Goal: Task Accomplishment & Management: Manage account settings

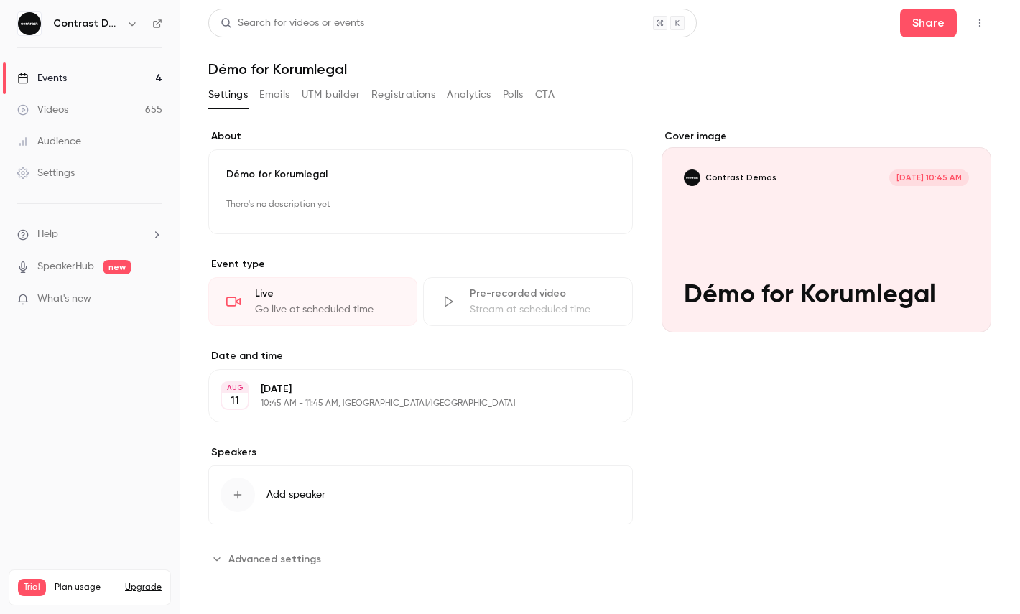
click at [135, 25] on icon "button" at bounding box center [131, 23] width 11 height 11
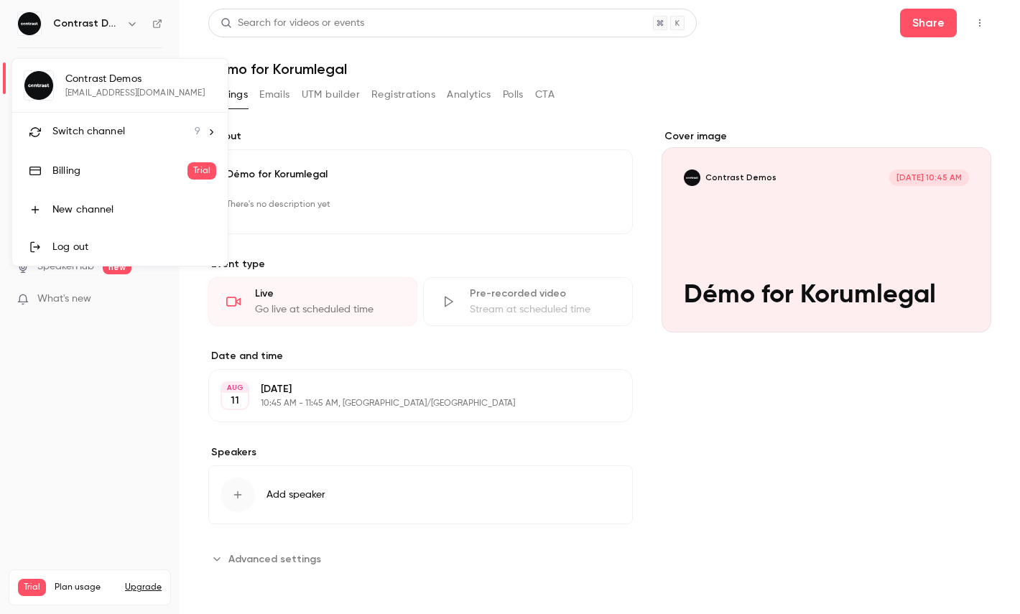
click at [111, 148] on li "Switch channel 9" at bounding box center [120, 132] width 216 height 38
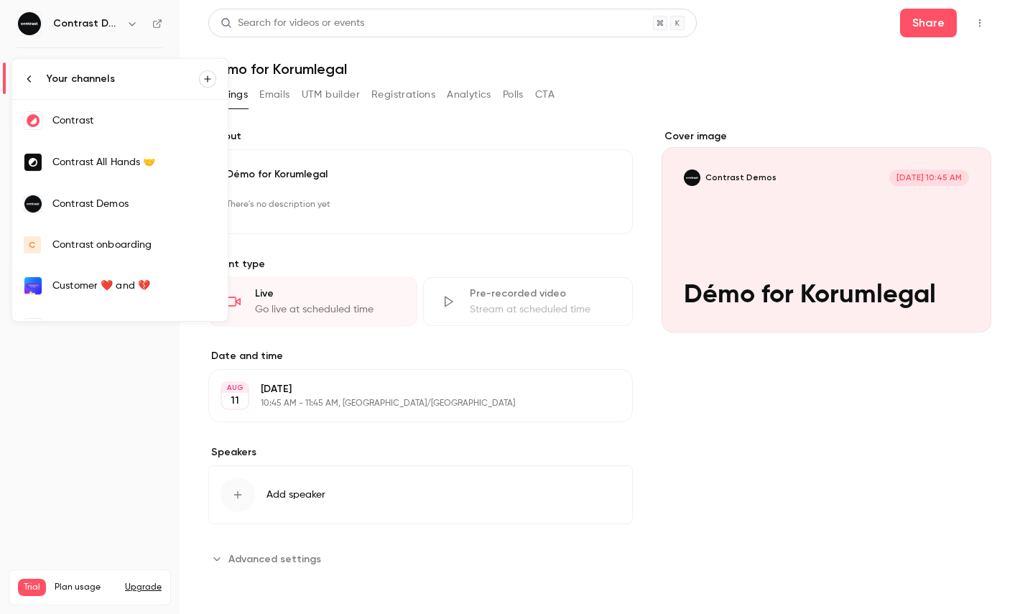
click at [91, 125] on div "Contrast" at bounding box center [134, 120] width 164 height 14
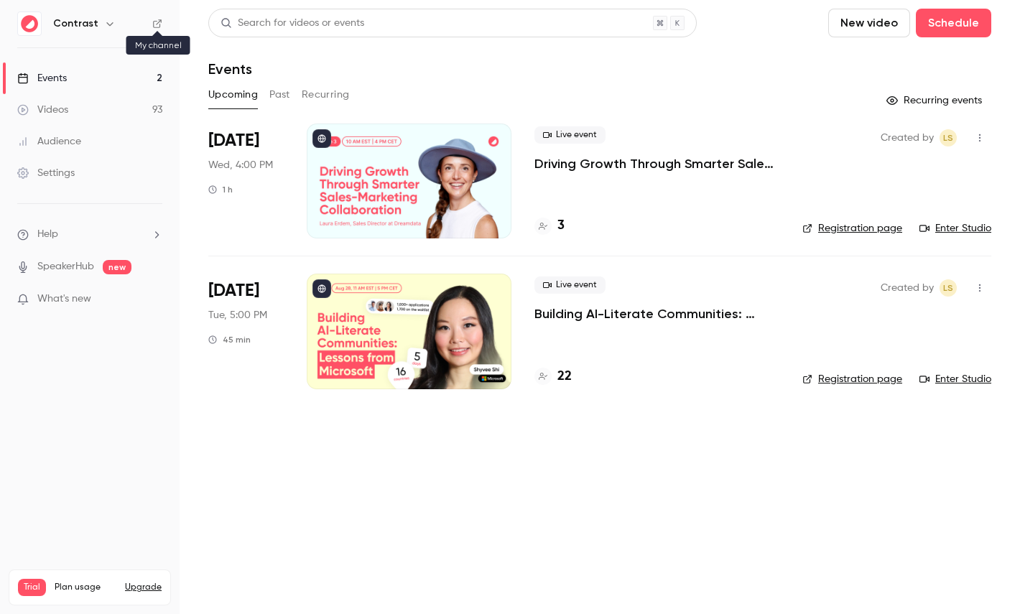
click at [156, 20] on icon at bounding box center [157, 24] width 10 height 10
click at [124, 111] on link "Videos 93" at bounding box center [90, 110] width 180 height 32
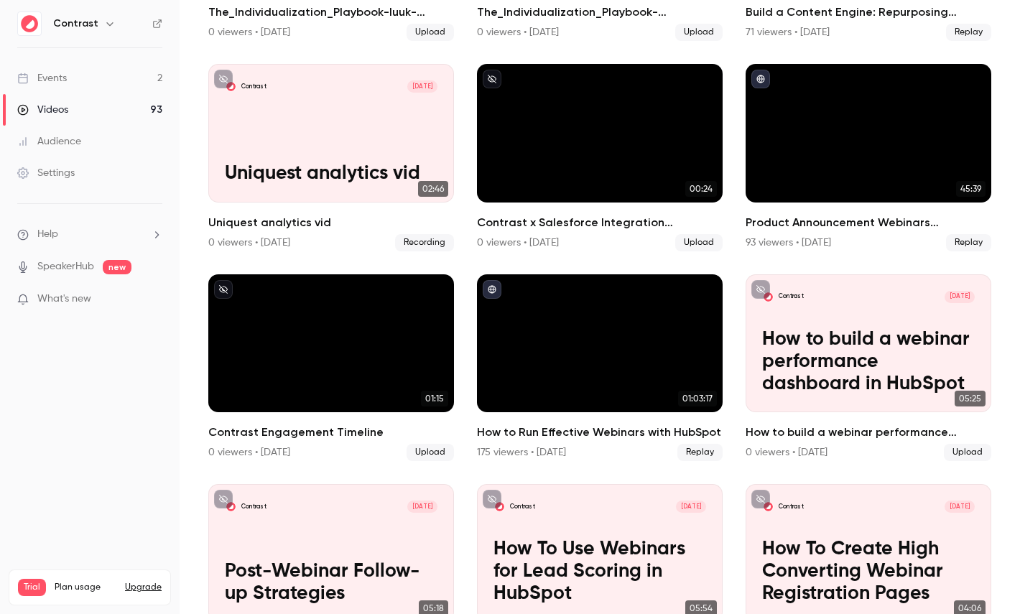
scroll to position [693, 0]
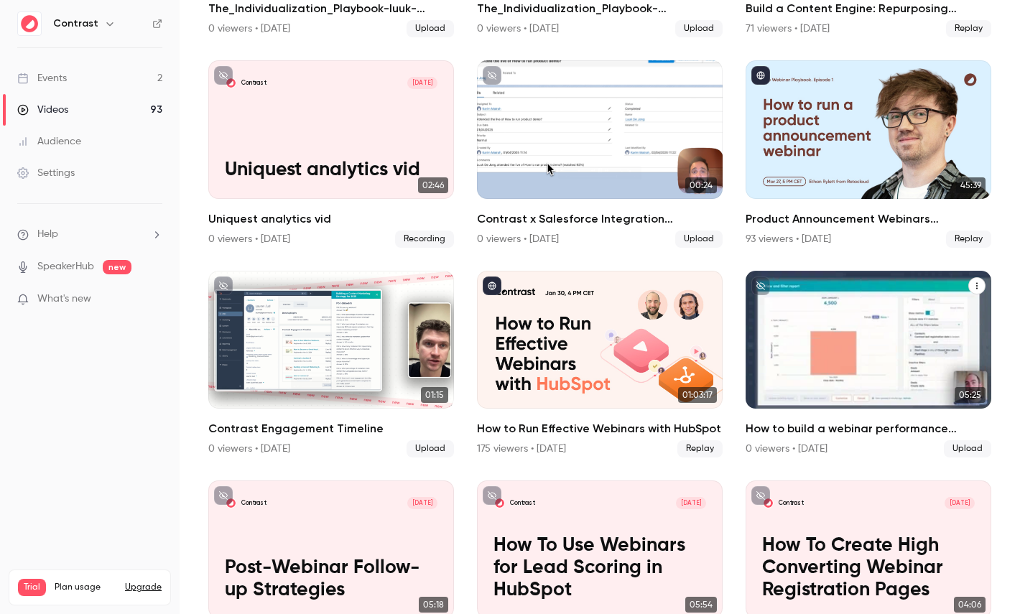
click at [826, 328] on p "How to build a webinar performance dashboard in HubSpot" at bounding box center [868, 358] width 213 height 67
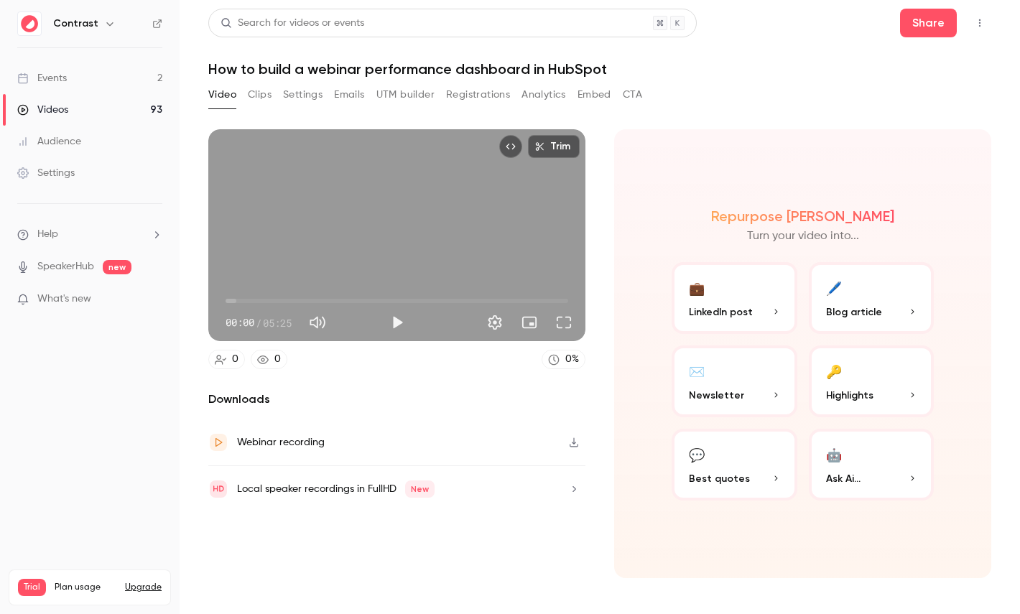
click at [264, 101] on button "Clips" at bounding box center [260, 94] width 24 height 23
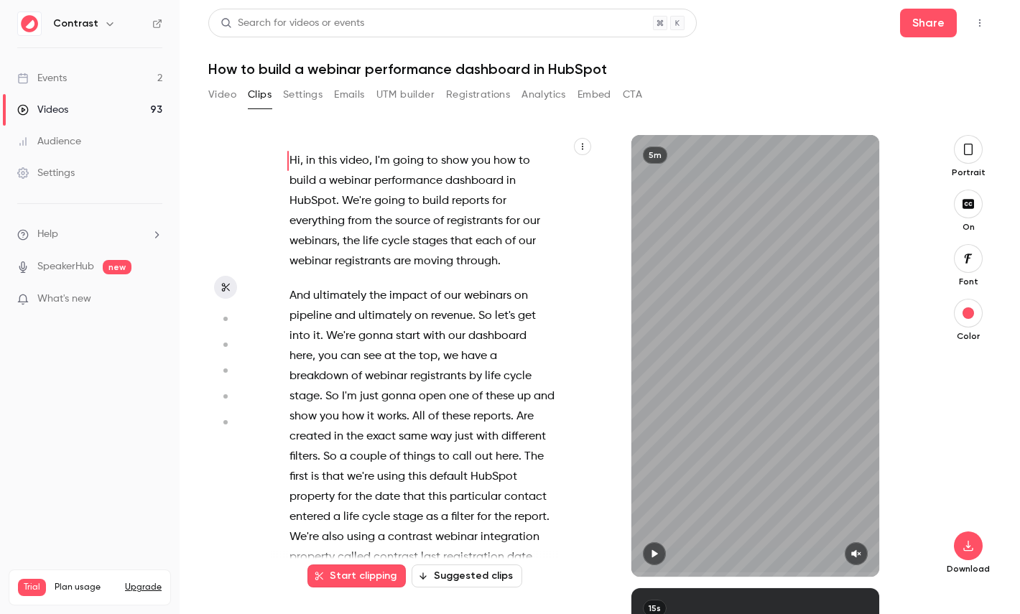
click at [585, 144] on icon "button" at bounding box center [582, 146] width 9 height 9
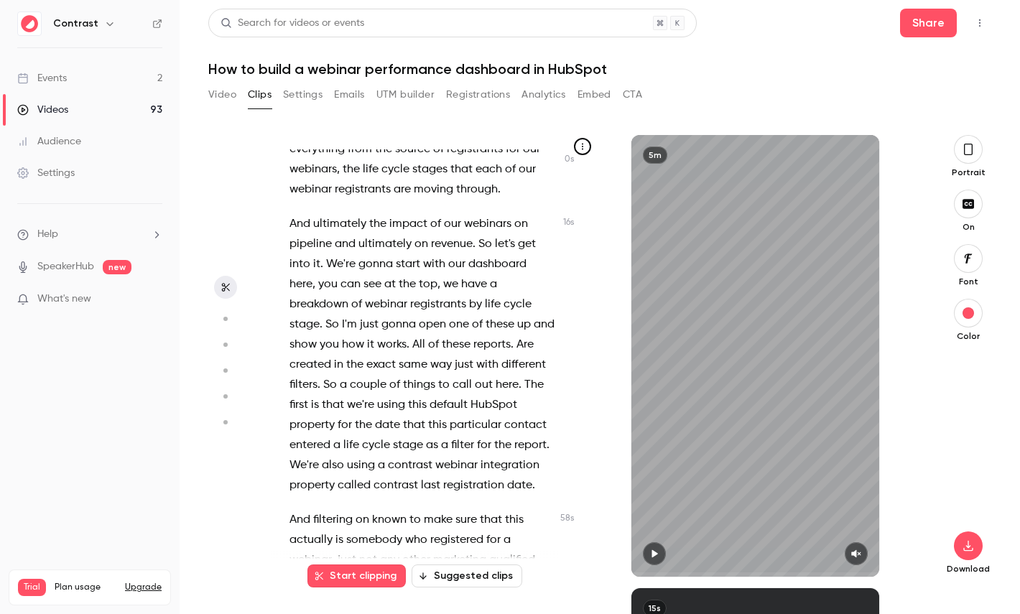
scroll to position [71, 0]
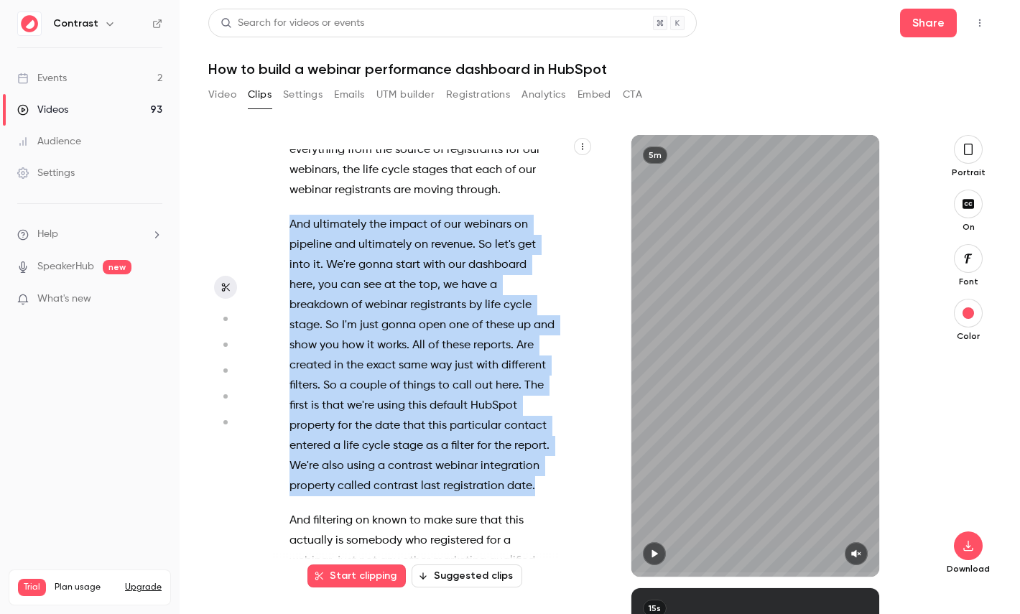
drag, startPoint x: 540, startPoint y: 485, endPoint x: 277, endPoint y: 227, distance: 368.8
click at [276, 227] on div "Hi , in this video , I'm going to show you how to build a webinar performance d…" at bounding box center [429, 362] width 315 height 427
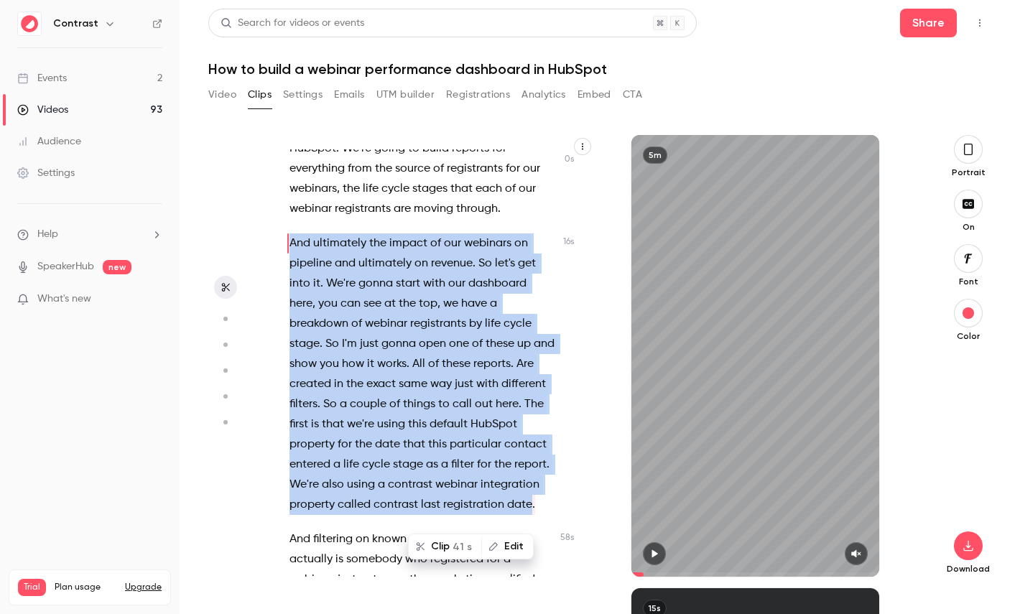
scroll to position [0, 0]
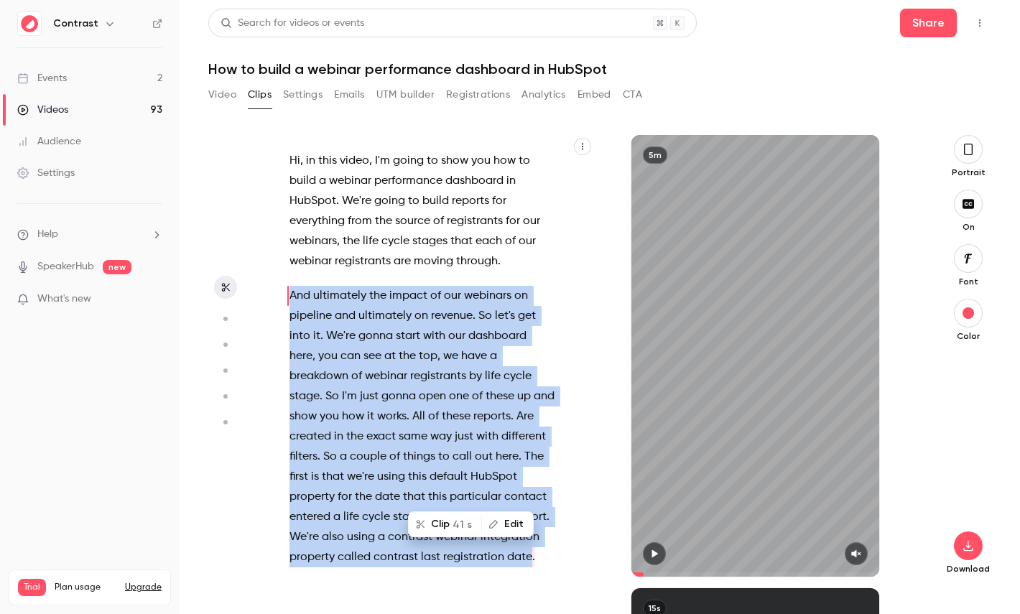
click at [443, 526] on button "Clip 41 s" at bounding box center [444, 524] width 71 height 23
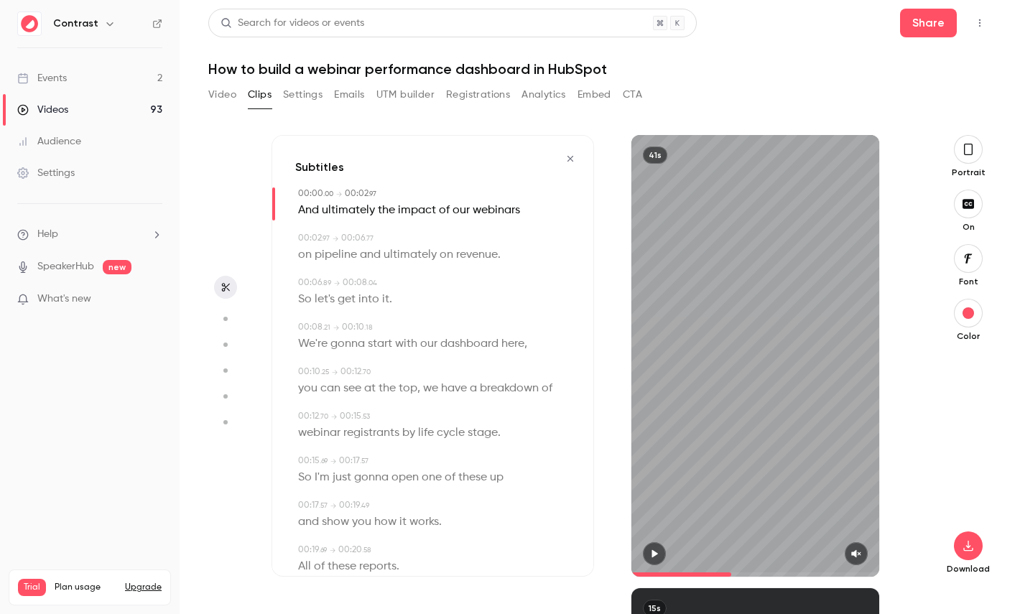
type input "*"
click at [970, 159] on button "button" at bounding box center [968, 149] width 29 height 29
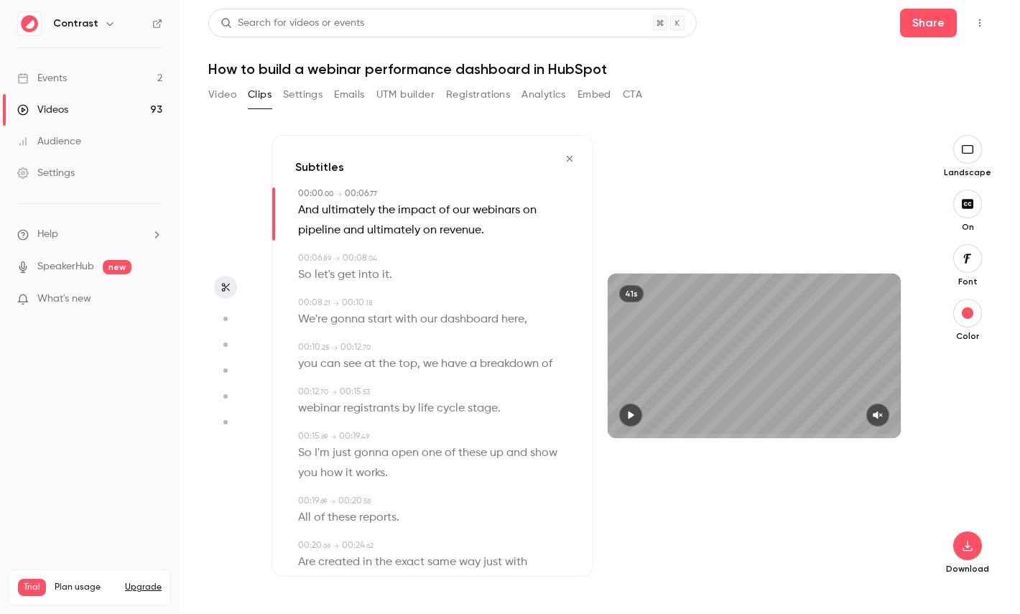
click at [478, 320] on span "dashboard" at bounding box center [469, 320] width 58 height 20
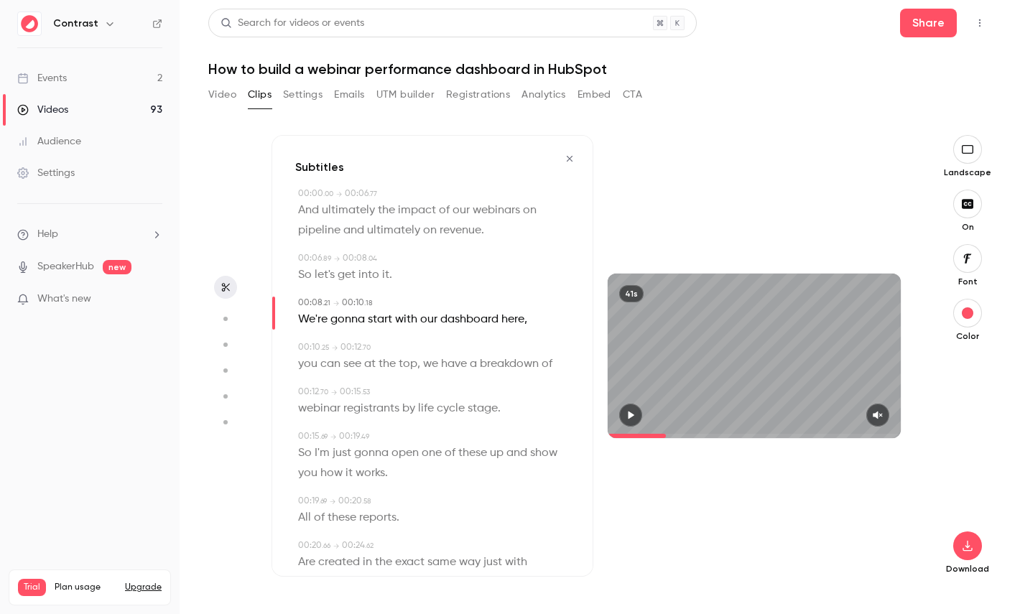
click at [219, 318] on icon "button" at bounding box center [224, 319] width 13 height 10
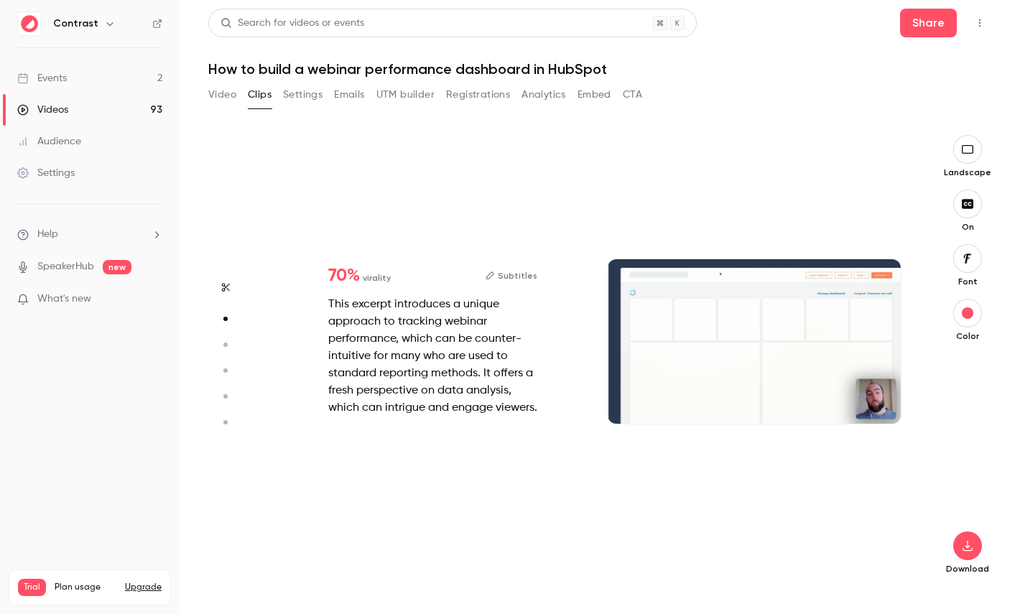
click at [226, 342] on icon "button" at bounding box center [224, 345] width 13 height 10
type input "***"
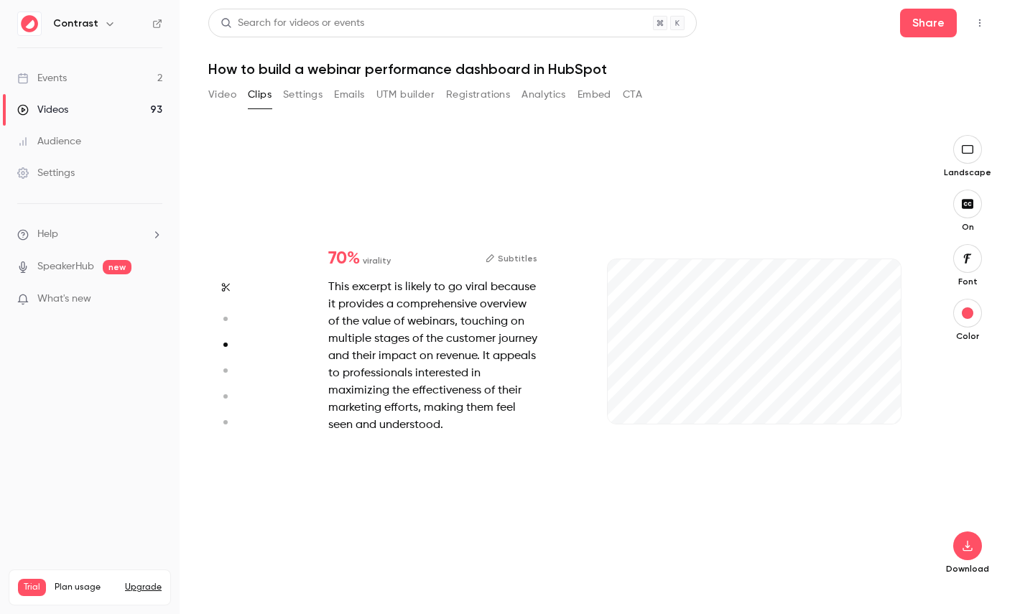
type input "***"
click at [225, 378] on button "button" at bounding box center [225, 370] width 23 height 23
type input "***"
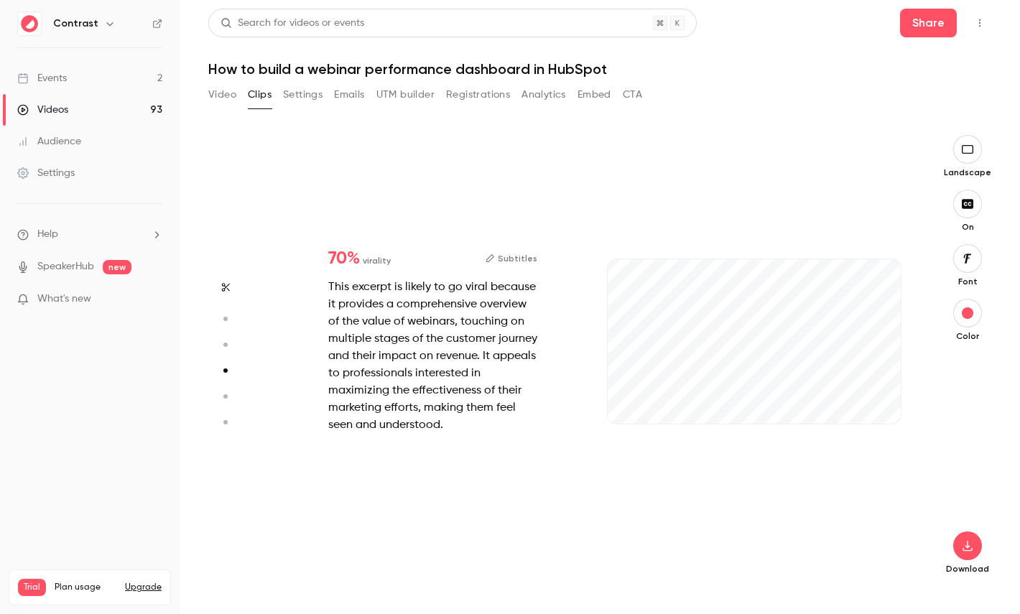
type input "*"
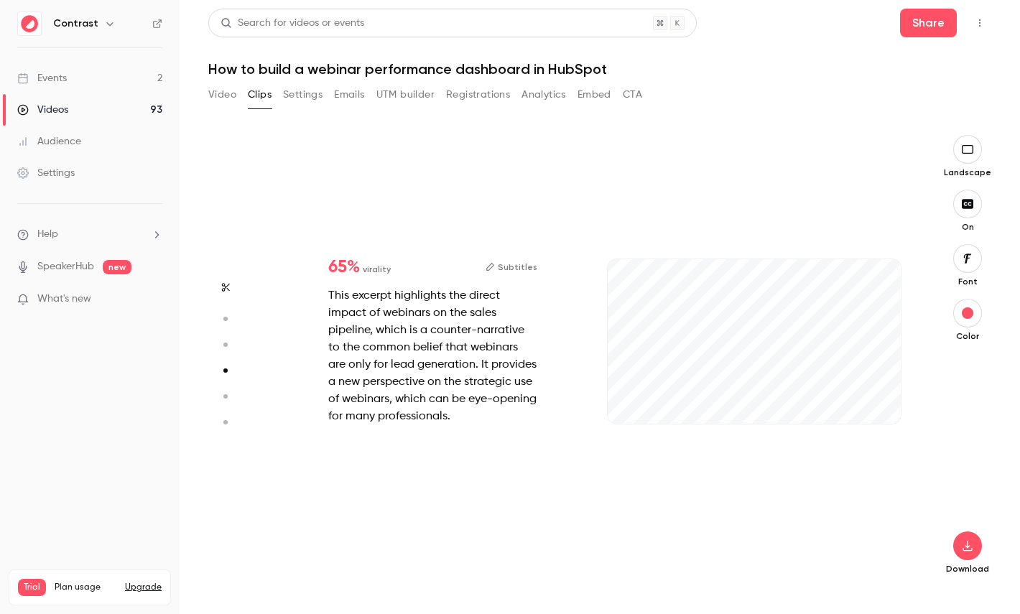
type input "***"
click at [224, 394] on icon "button" at bounding box center [224, 396] width 13 height 10
type input "***"
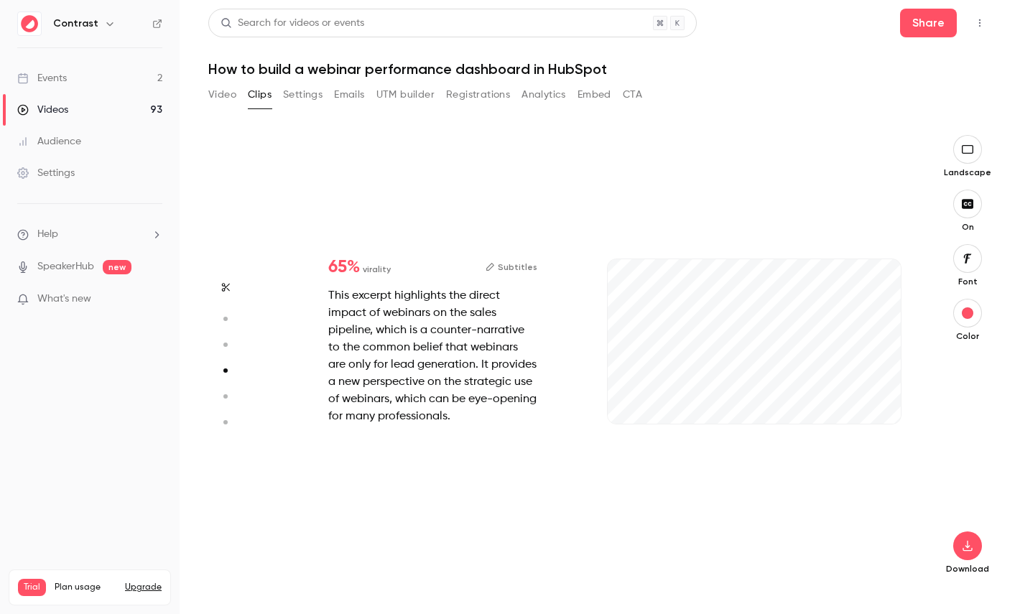
type input "*"
click at [224, 414] on button "button" at bounding box center [225, 422] width 23 height 23
type input "***"
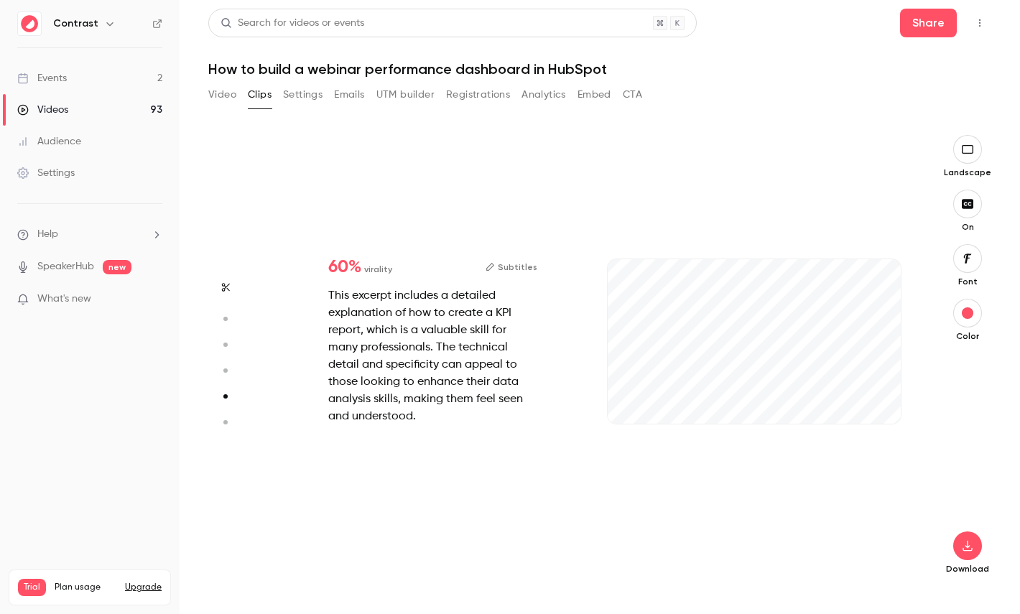
type input "*"
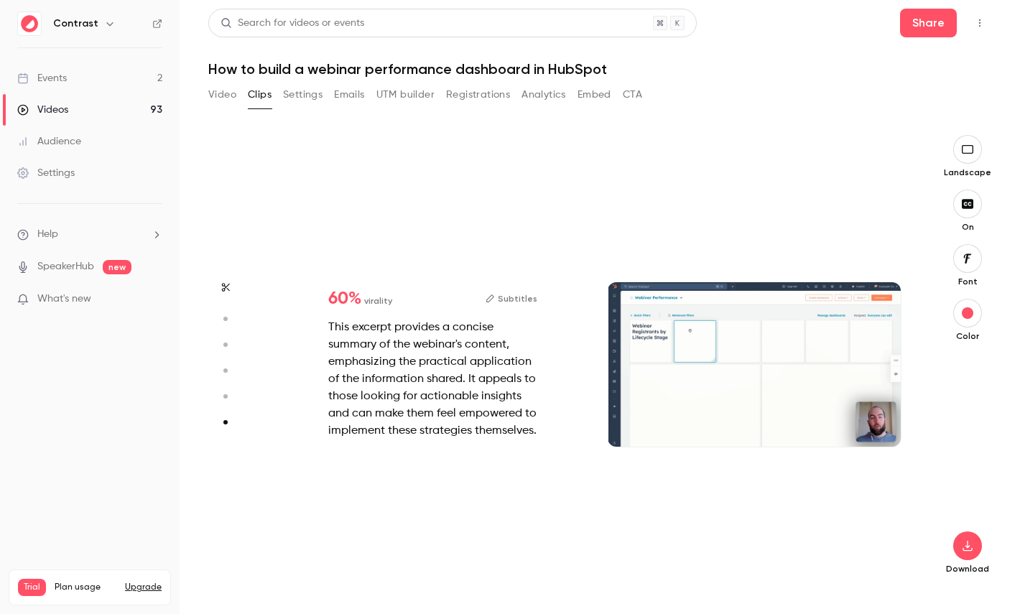
click at [224, 394] on icon "button" at bounding box center [224, 396] width 13 height 10
type input "***"
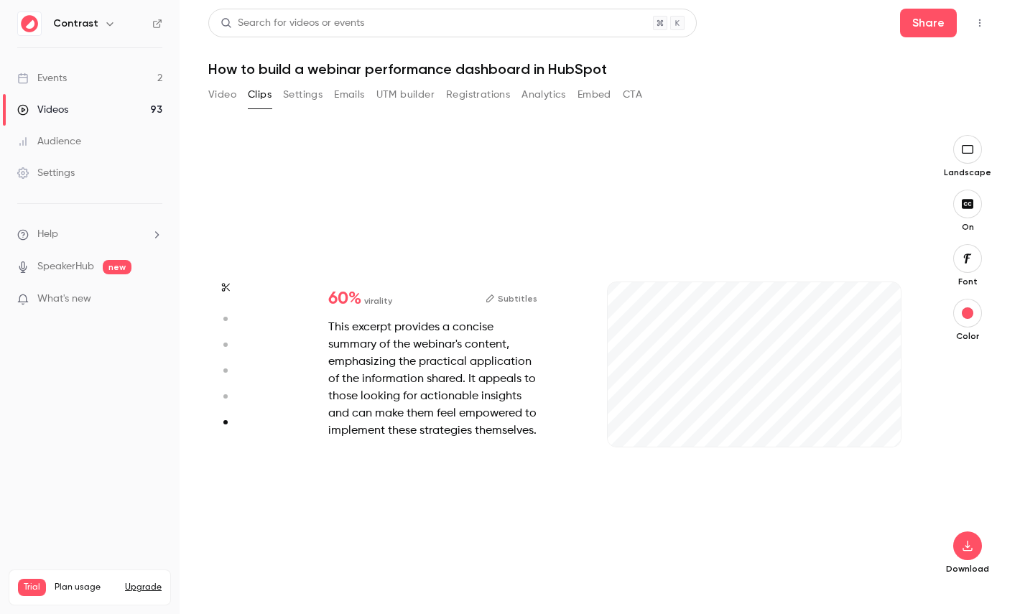
type input "***"
type input "*"
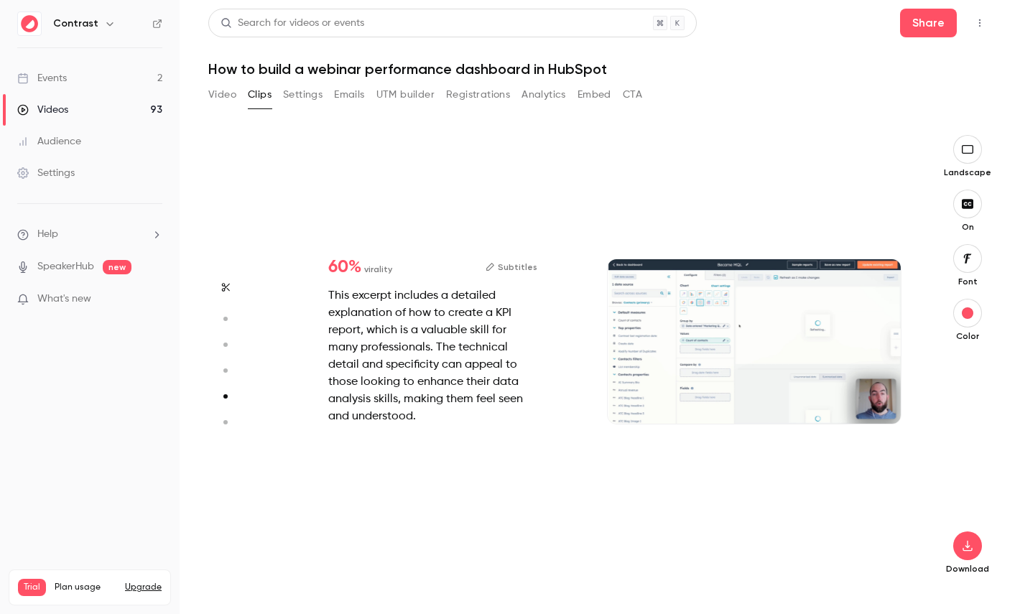
click at [224, 370] on circle "button" at bounding box center [225, 371] width 4 height 4
type input "***"
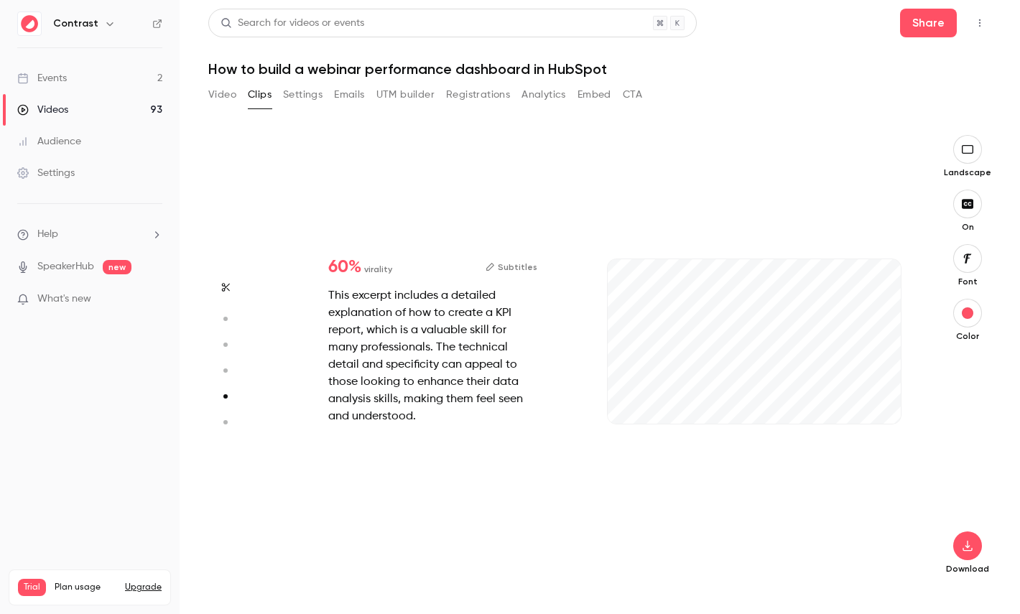
type input "***"
type input "*"
type input "***"
click at [225, 339] on button "button" at bounding box center [225, 344] width 23 height 23
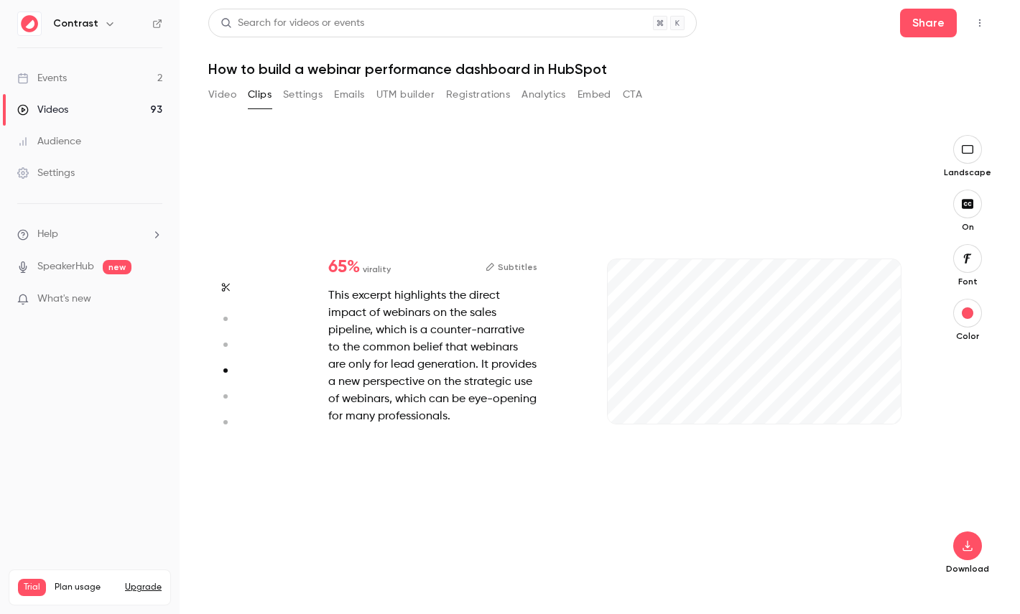
type input "***"
type input "*"
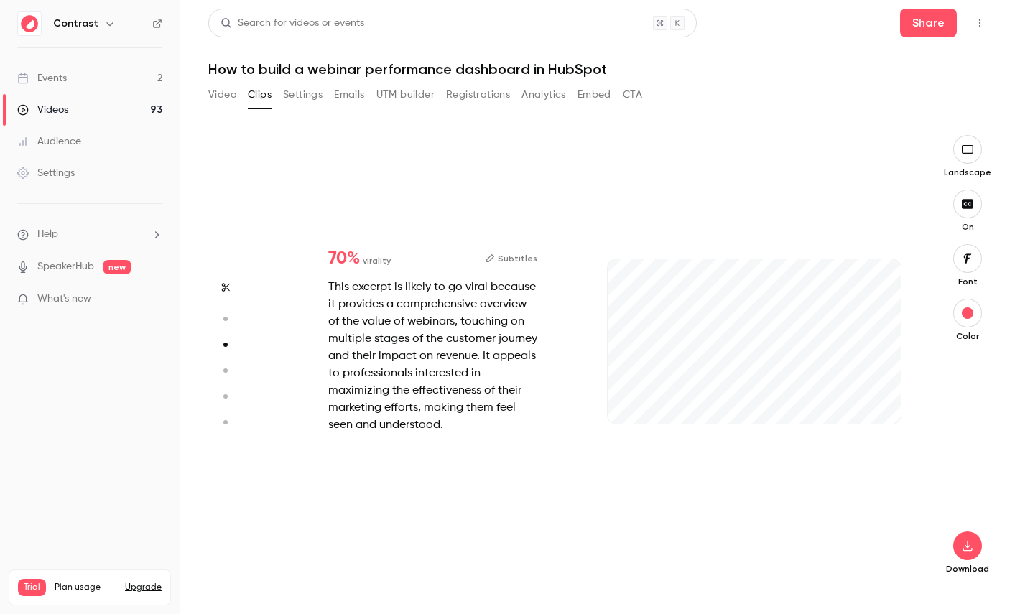
type input "***"
click at [225, 316] on icon "button" at bounding box center [224, 319] width 13 height 10
type input "***"
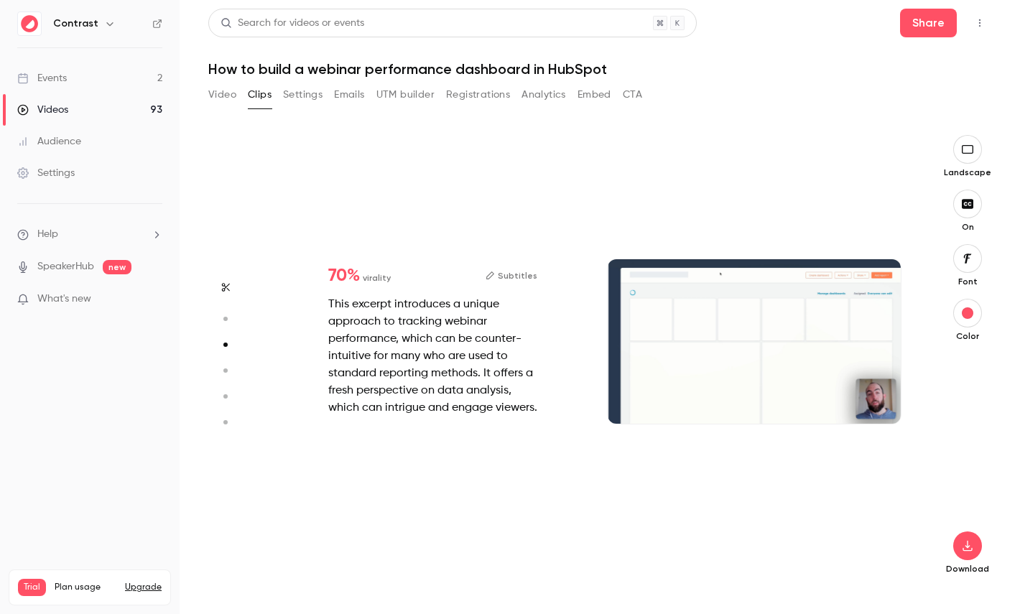
type input "***"
type input "*"
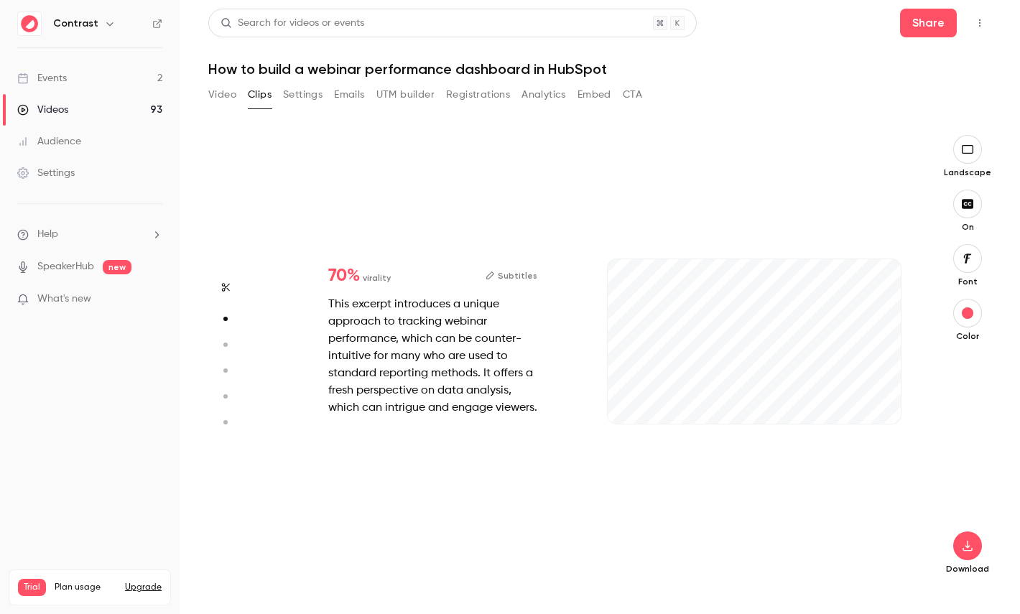
type input "*"
click at [114, 106] on link "Videos 93" at bounding box center [90, 110] width 180 height 32
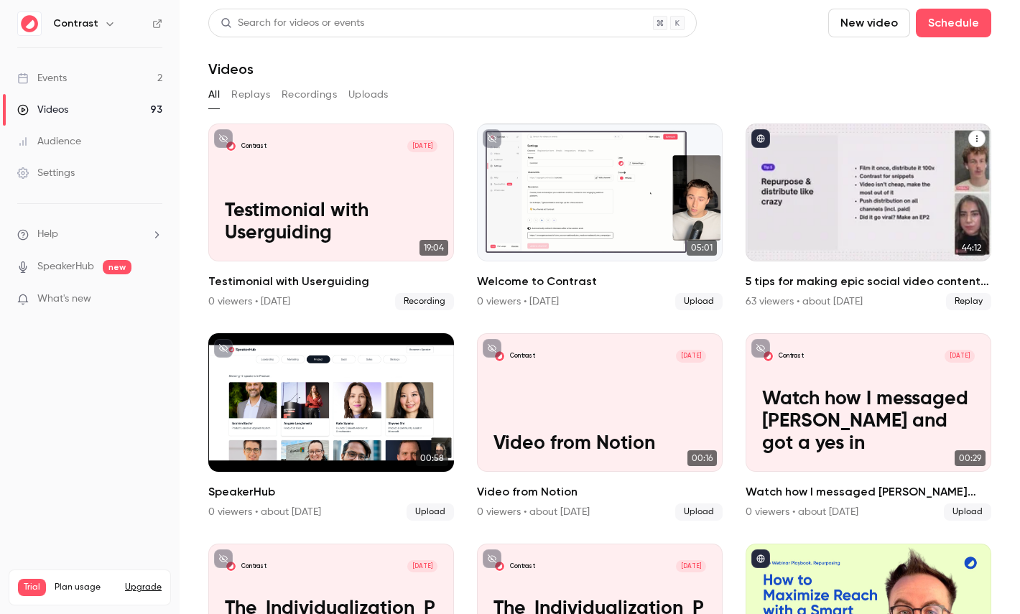
click at [842, 174] on div "5 tips for making epic social video content in B2B marketing" at bounding box center [869, 193] width 246 height 138
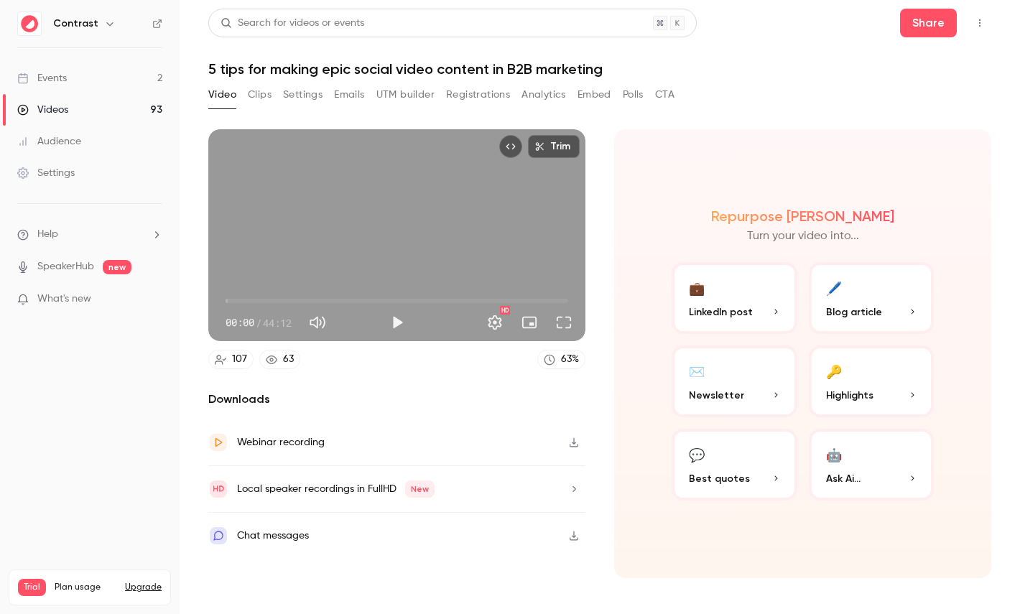
click at [271, 323] on span "44:12" at bounding box center [277, 322] width 29 height 15
drag, startPoint x: 270, startPoint y: 323, endPoint x: 293, endPoint y: 323, distance: 23.0
click at [292, 323] on span "44:12" at bounding box center [277, 322] width 29 height 15
click at [858, 388] on span "Highlights" at bounding box center [849, 395] width 47 height 15
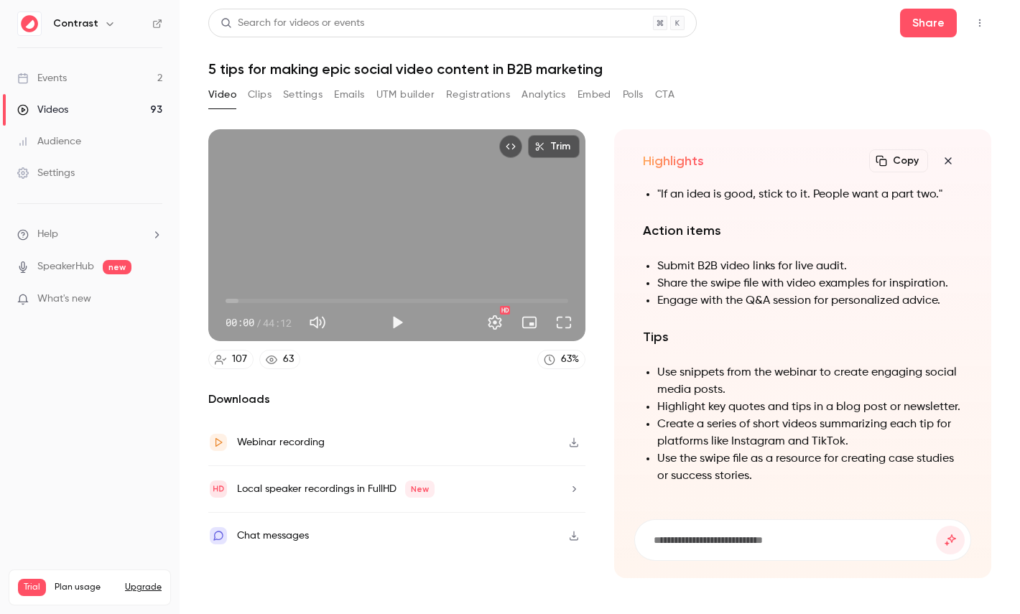
click at [950, 154] on button "button" at bounding box center [948, 161] width 29 height 29
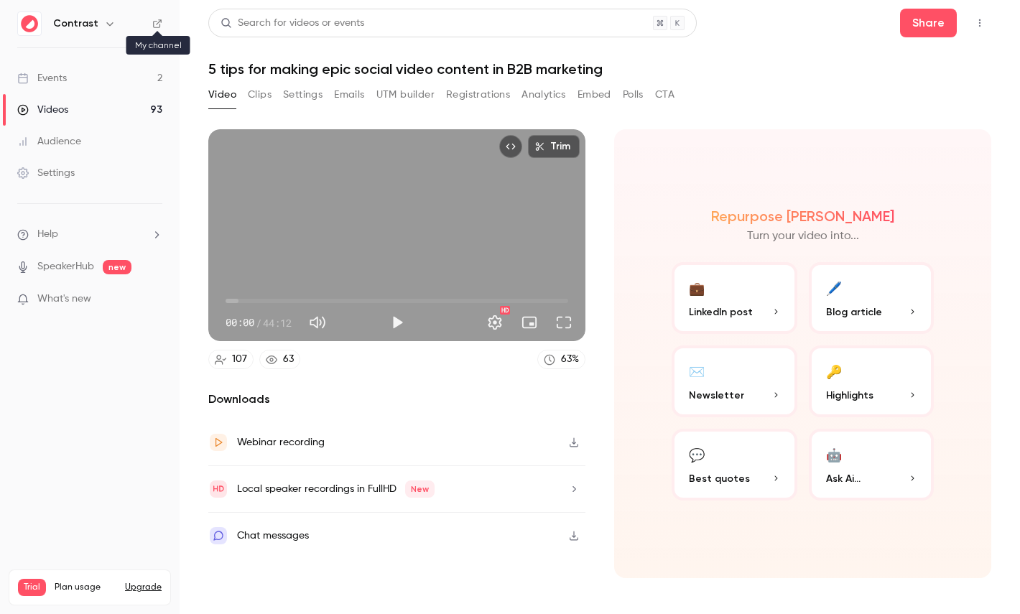
click at [154, 23] on icon at bounding box center [157, 24] width 10 height 10
click at [81, 164] on link "Settings" at bounding box center [90, 173] width 180 height 32
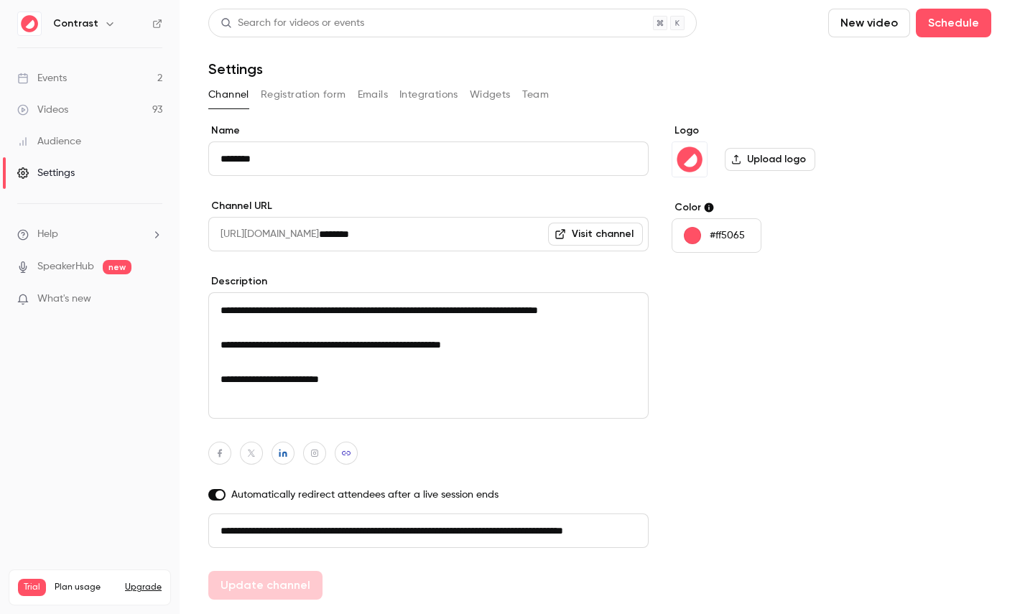
click at [320, 101] on button "Registration form" at bounding box center [303, 94] width 85 height 23
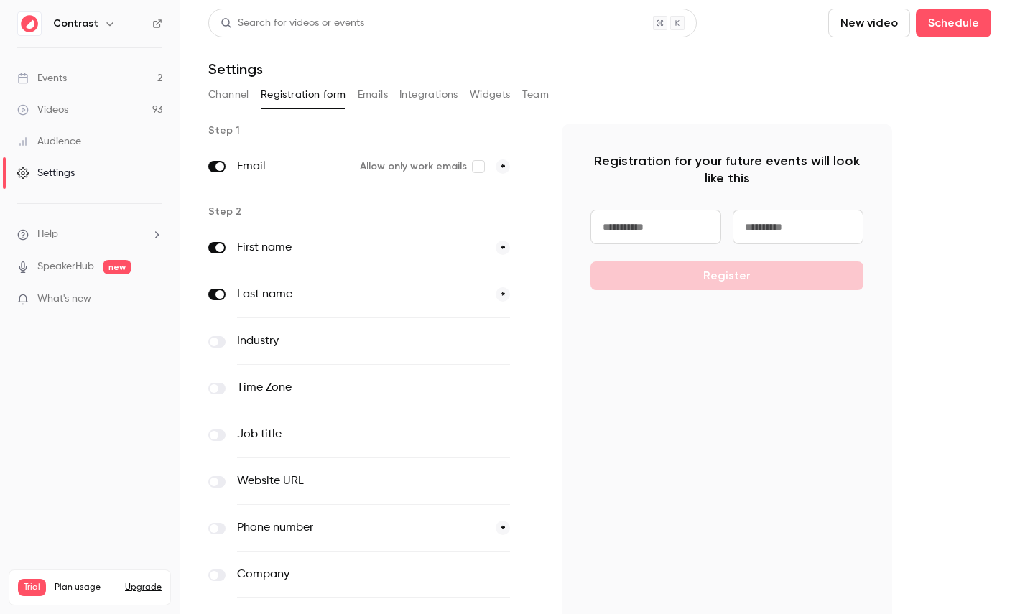
scroll to position [93, 0]
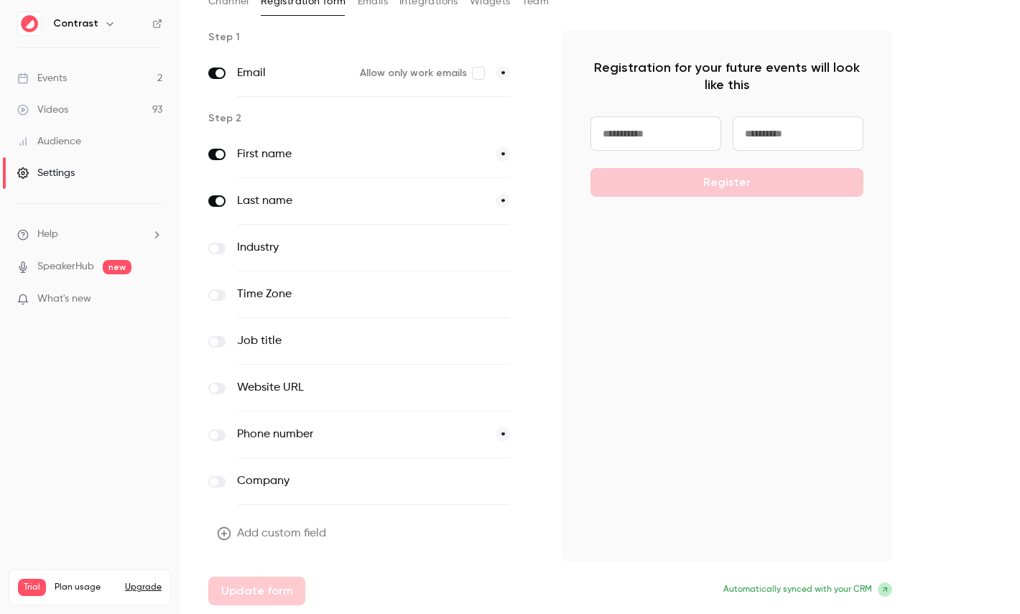
click at [296, 522] on button "Add custom field" at bounding box center [272, 533] width 129 height 29
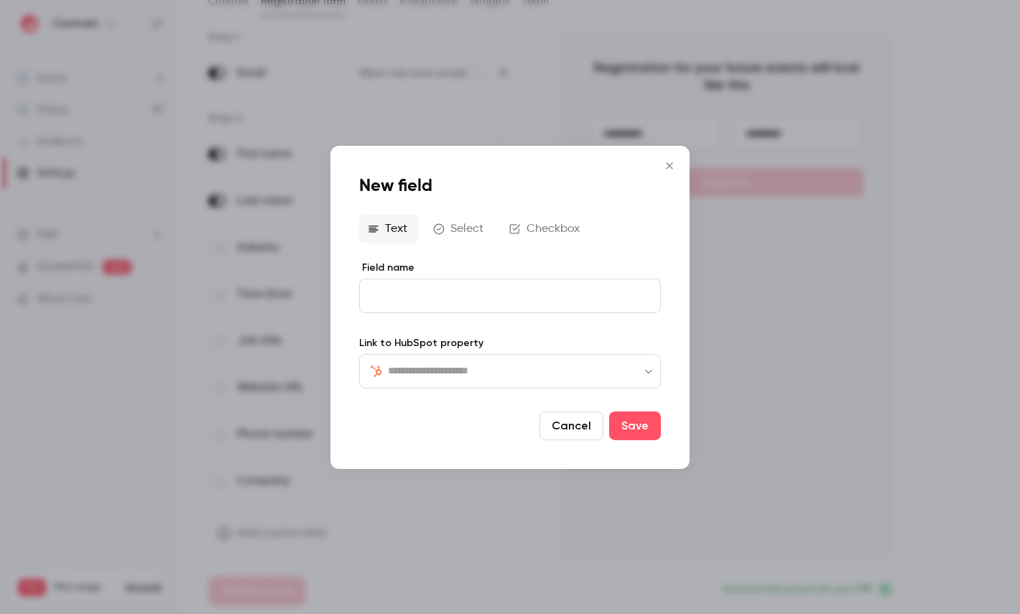
click at [436, 368] on input "text" at bounding box center [518, 370] width 261 height 17
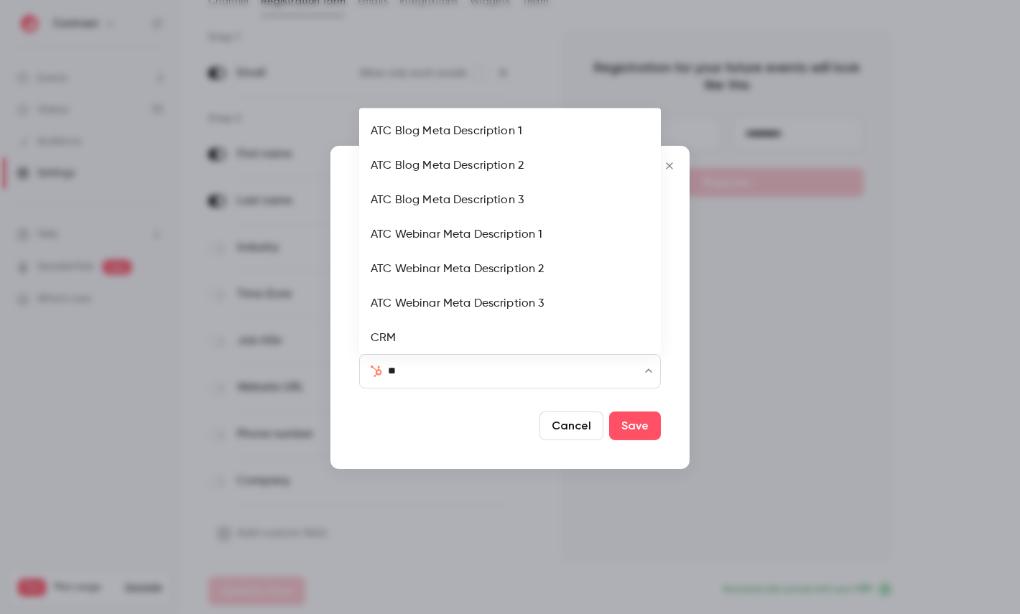
type input "***"
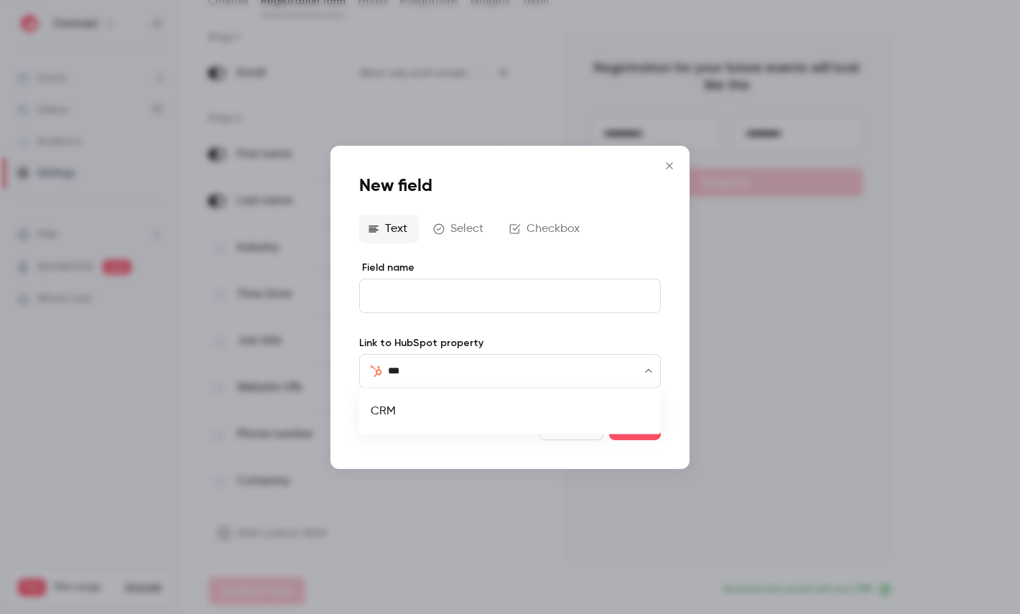
click at [427, 409] on li "CRM" at bounding box center [510, 411] width 302 height 34
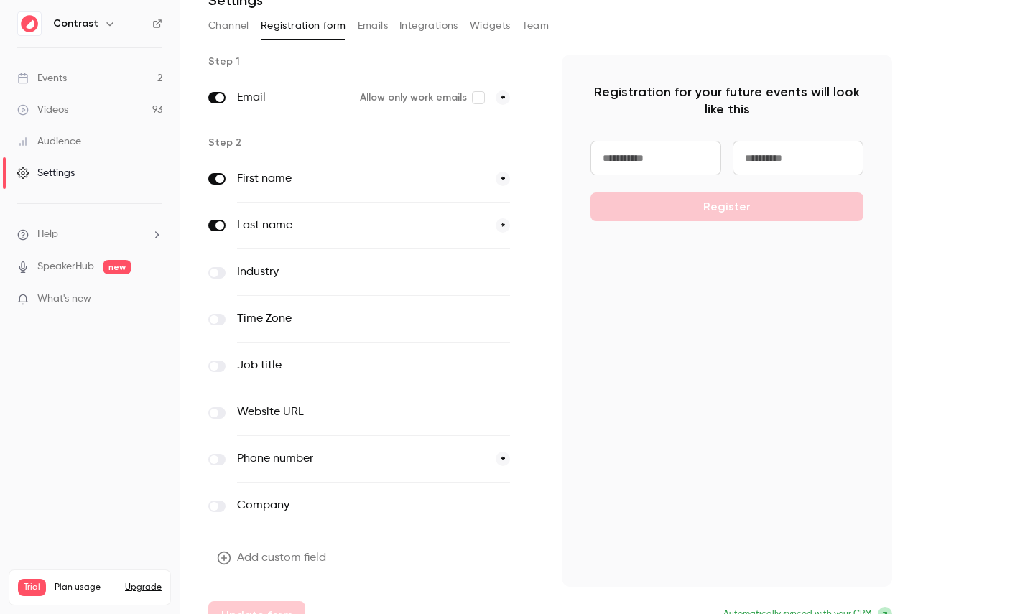
scroll to position [49, 0]
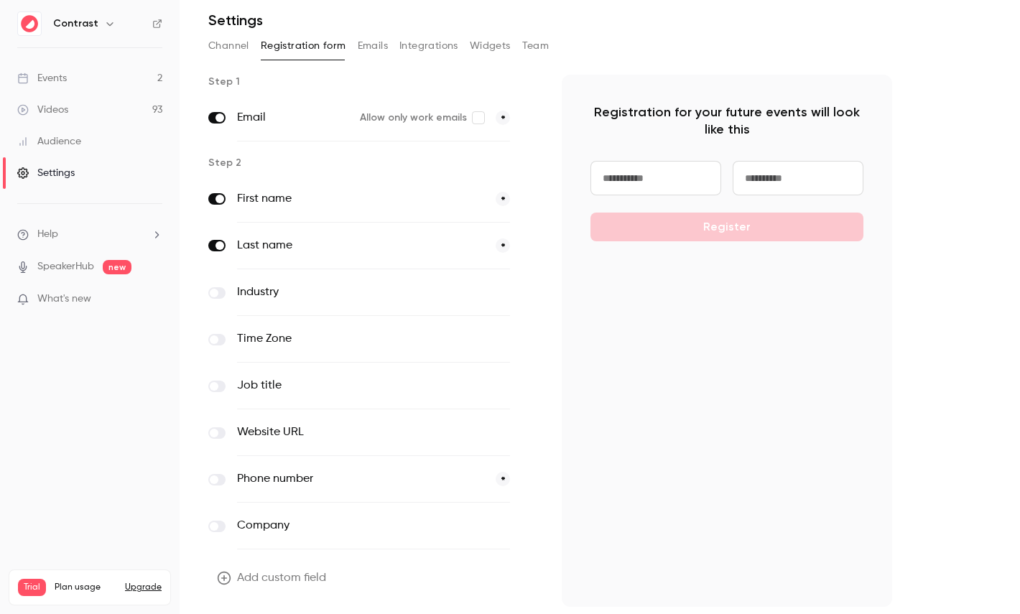
click at [361, 45] on button "Emails" at bounding box center [373, 45] width 30 height 23
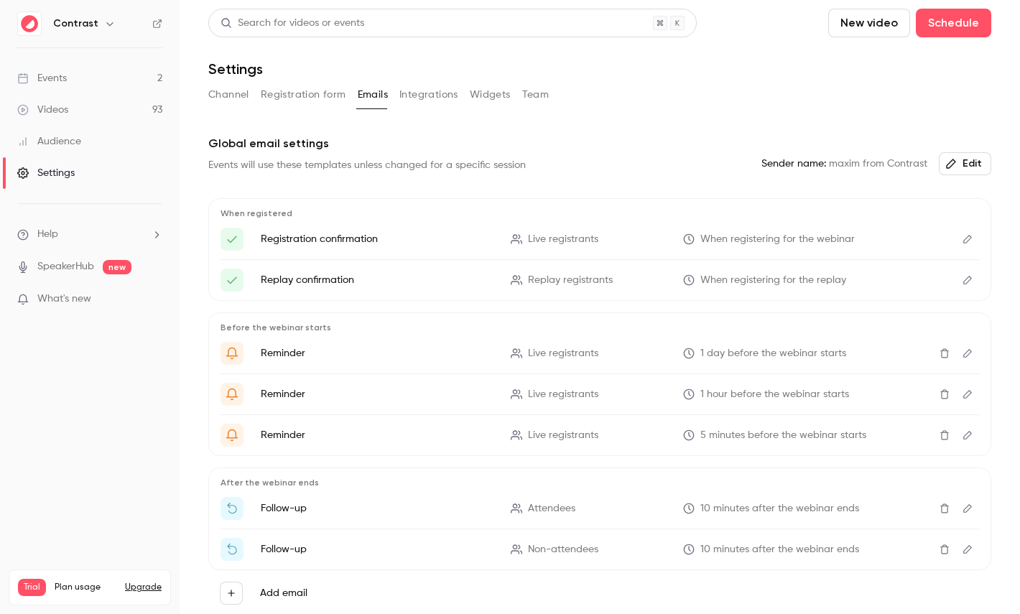
scroll to position [62, 0]
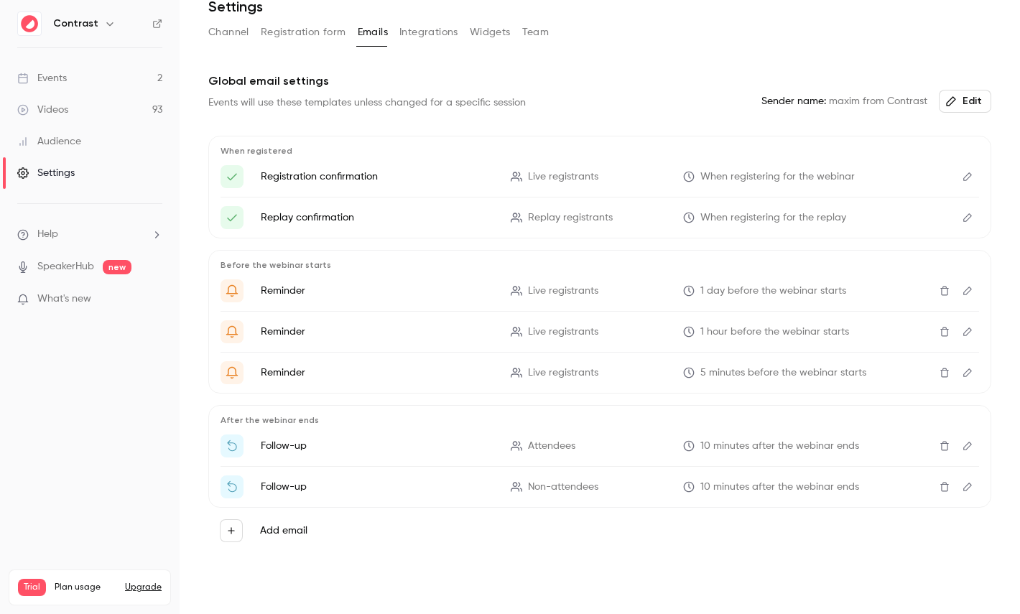
click at [966, 182] on button "Edit" at bounding box center [967, 176] width 23 height 23
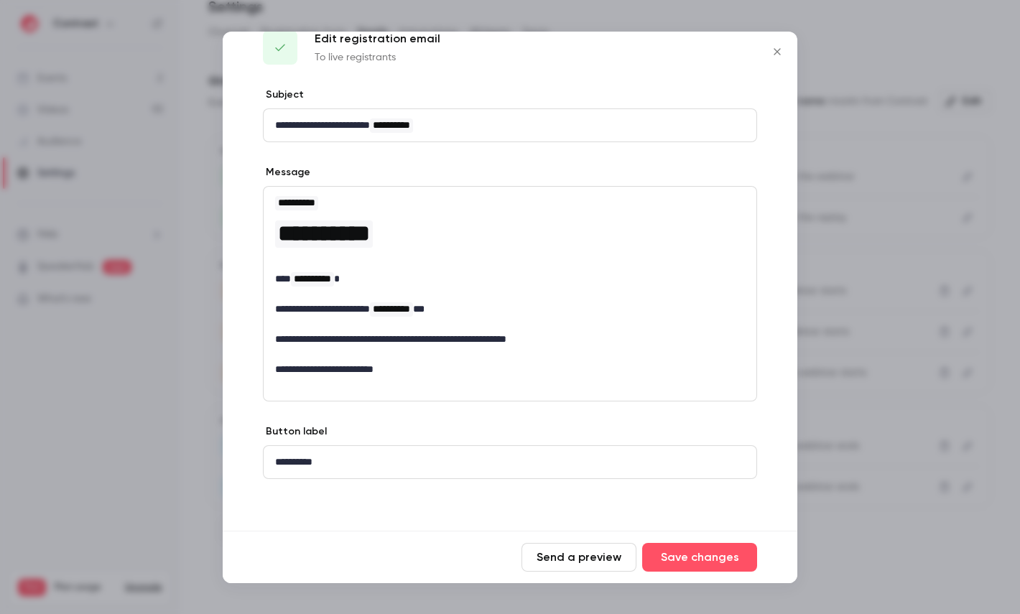
scroll to position [0, 0]
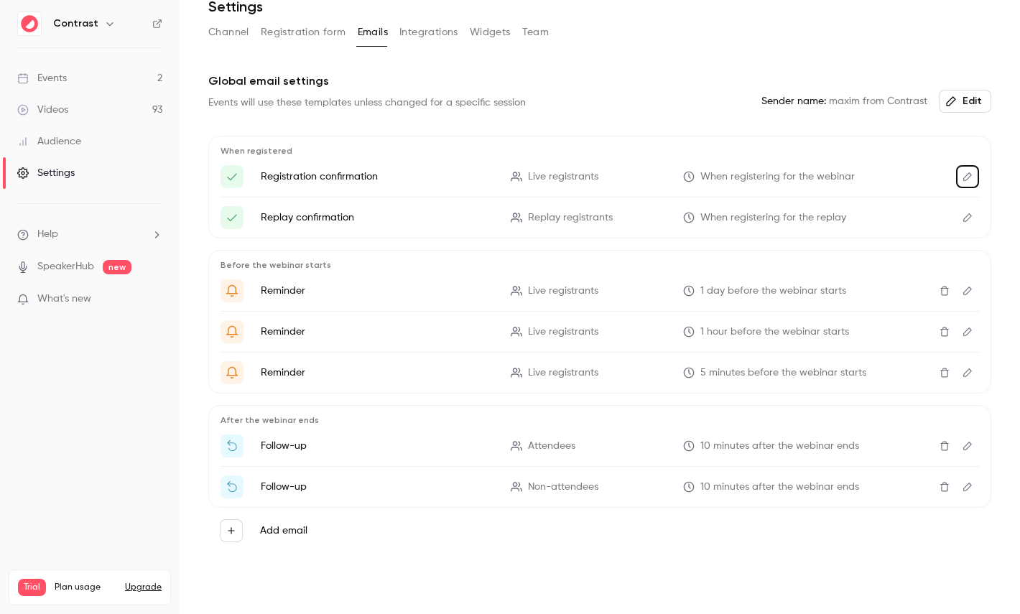
click at [402, 27] on button "Integrations" at bounding box center [428, 32] width 59 height 23
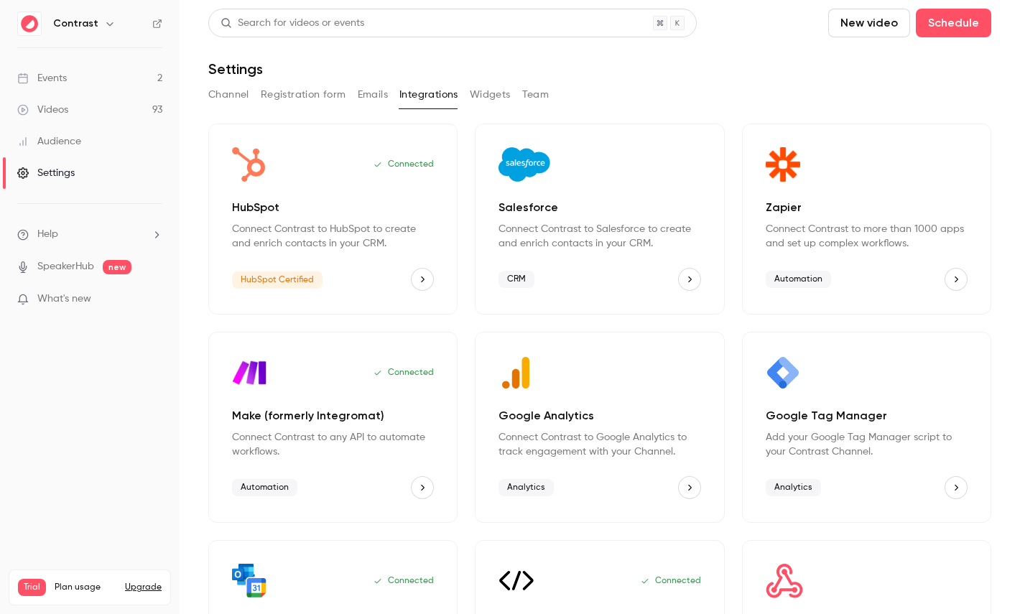
click at [535, 98] on button "Team" at bounding box center [535, 94] width 27 height 23
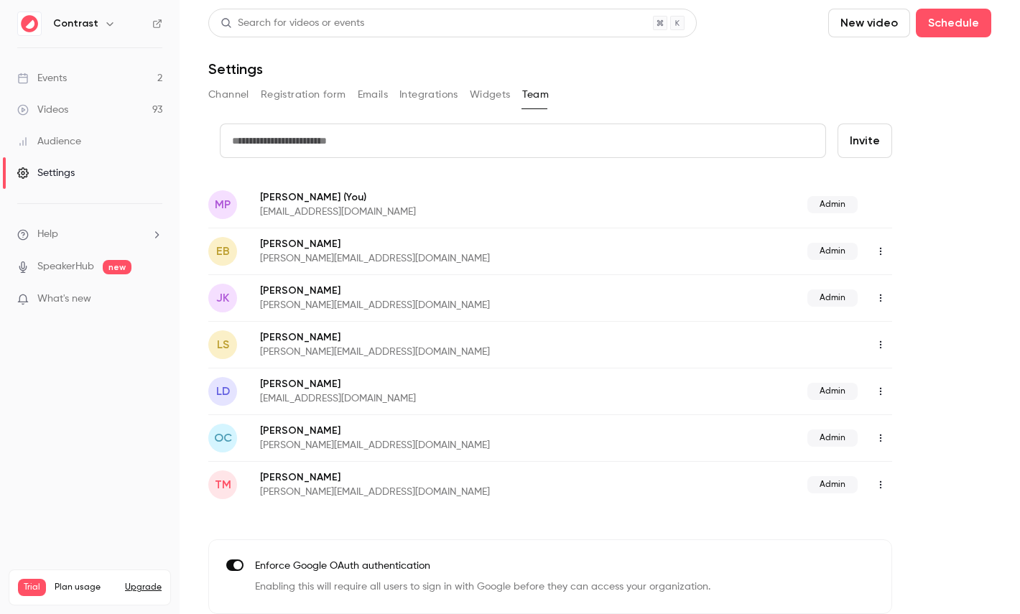
click at [75, 135] on div "Audience" at bounding box center [49, 141] width 64 height 14
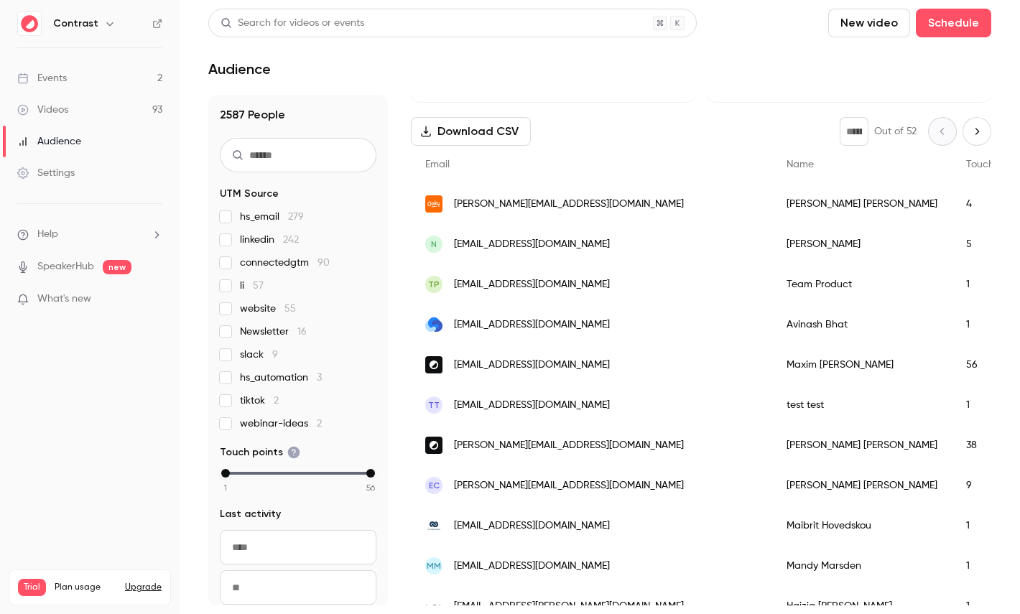
scroll to position [201, 0]
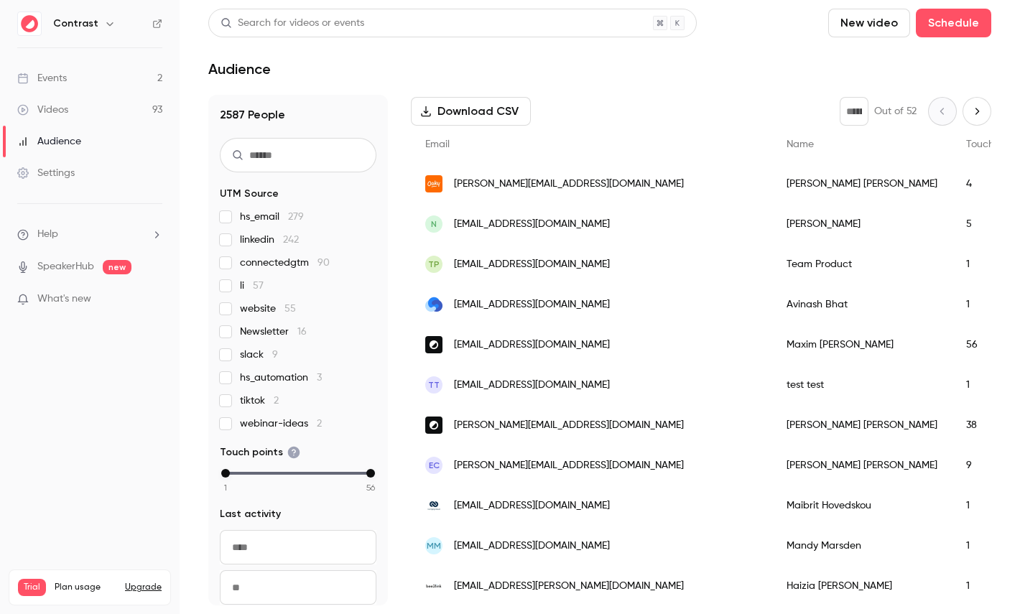
click at [772, 345] on div "[PERSON_NAME]" at bounding box center [862, 345] width 180 height 40
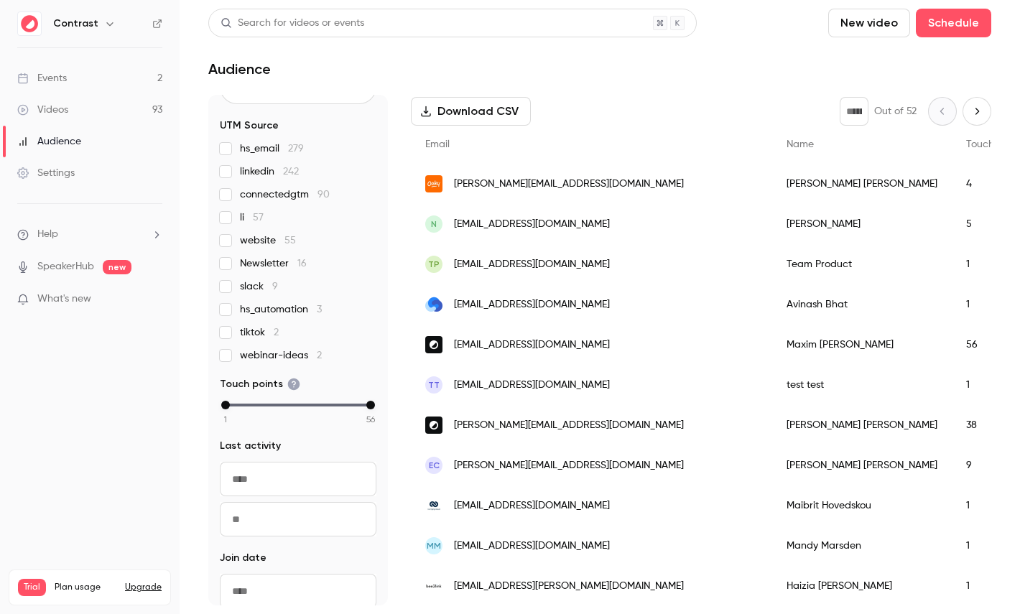
scroll to position [91, 0]
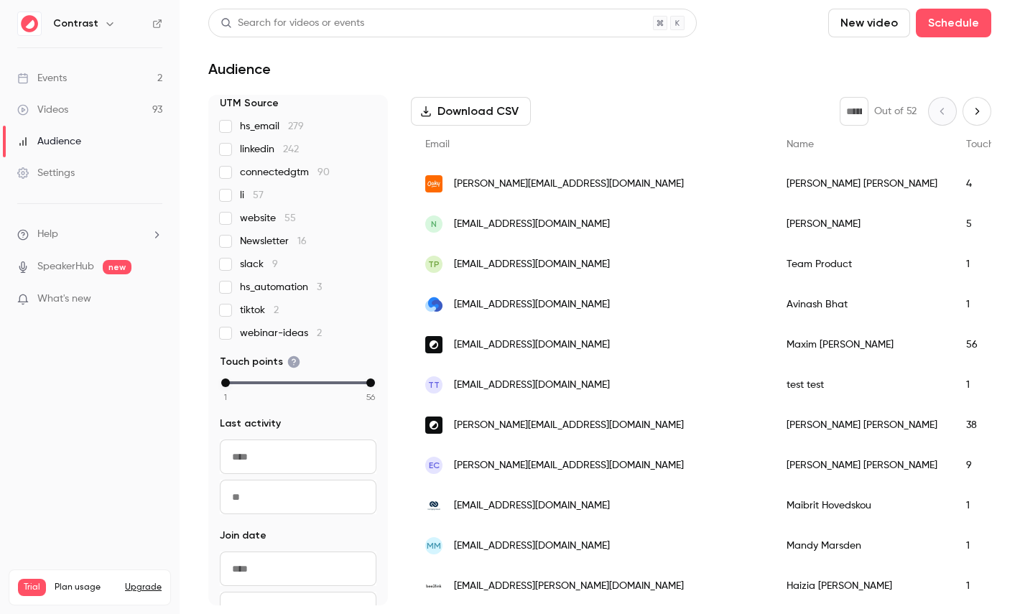
click at [254, 131] on span "hs_email 279" at bounding box center [272, 126] width 64 height 14
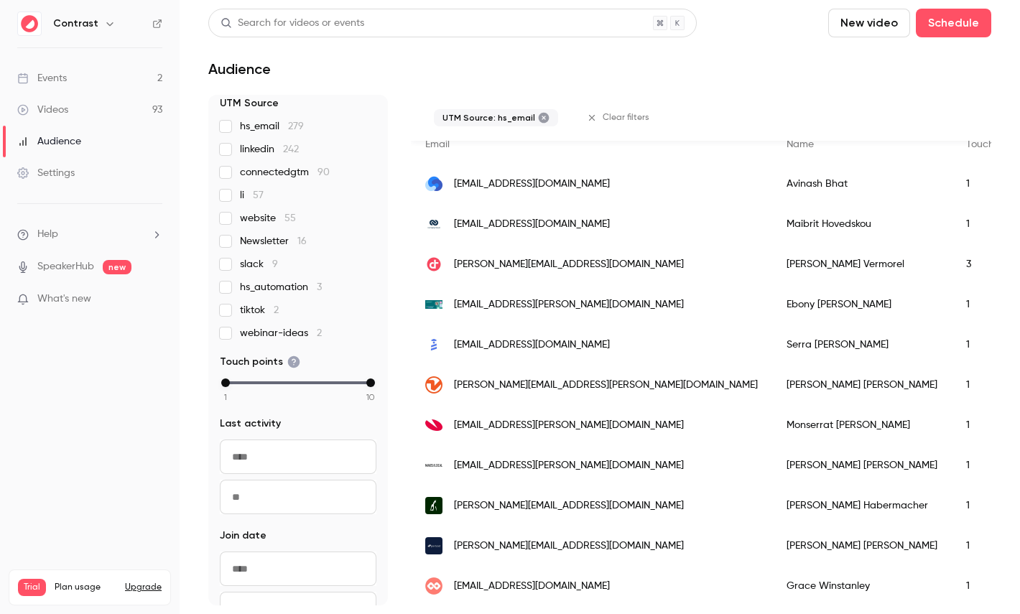
click at [256, 122] on span "hs_email 279" at bounding box center [272, 126] width 64 height 14
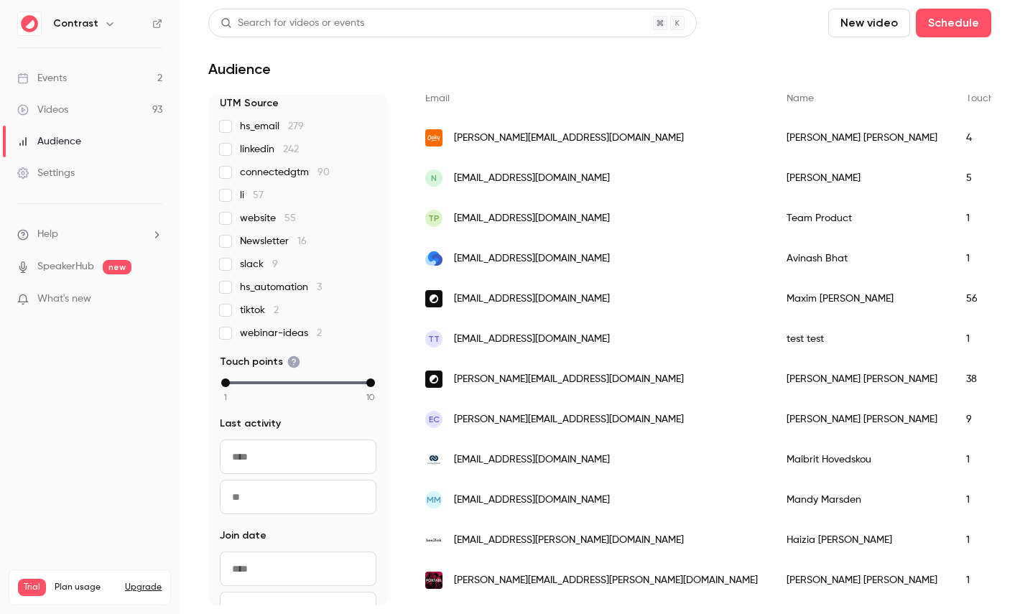
scroll to position [201, 0]
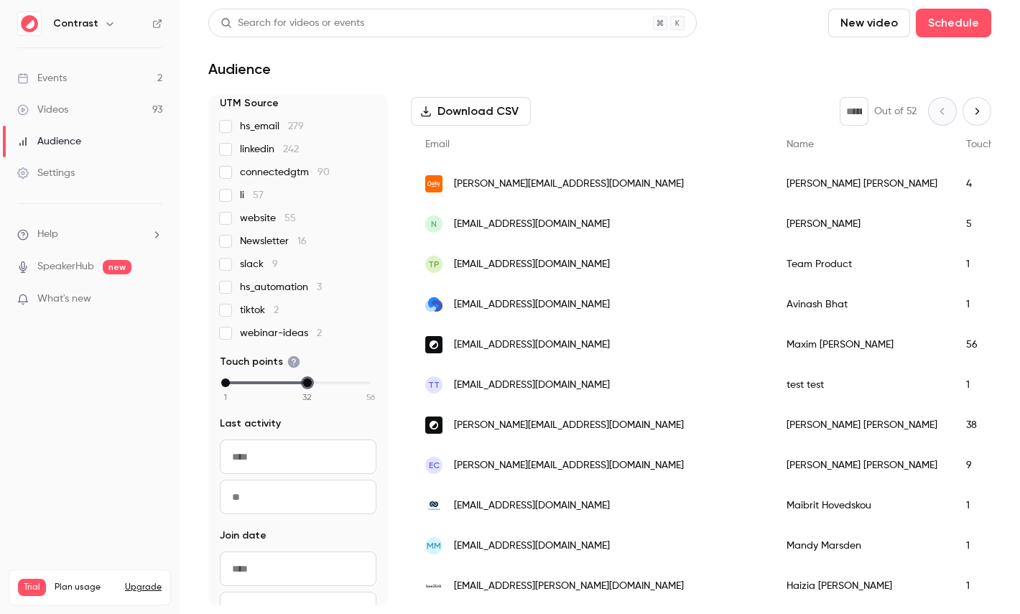
drag, startPoint x: 371, startPoint y: 384, endPoint x: 304, endPoint y: 382, distance: 66.8
click at [303, 383] on div "max" at bounding box center [307, 383] width 9 height 9
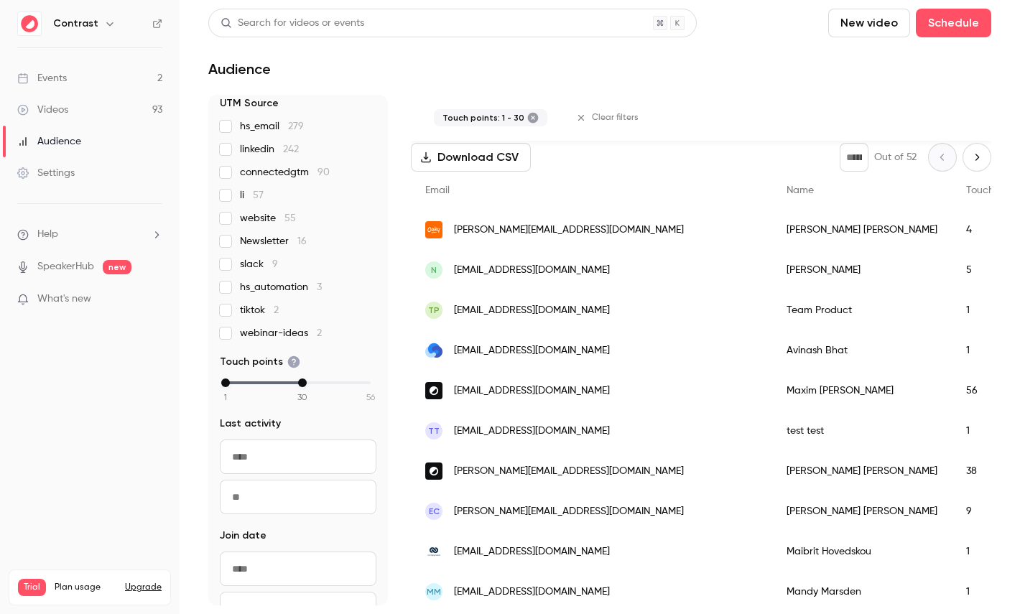
scroll to position [247, 0]
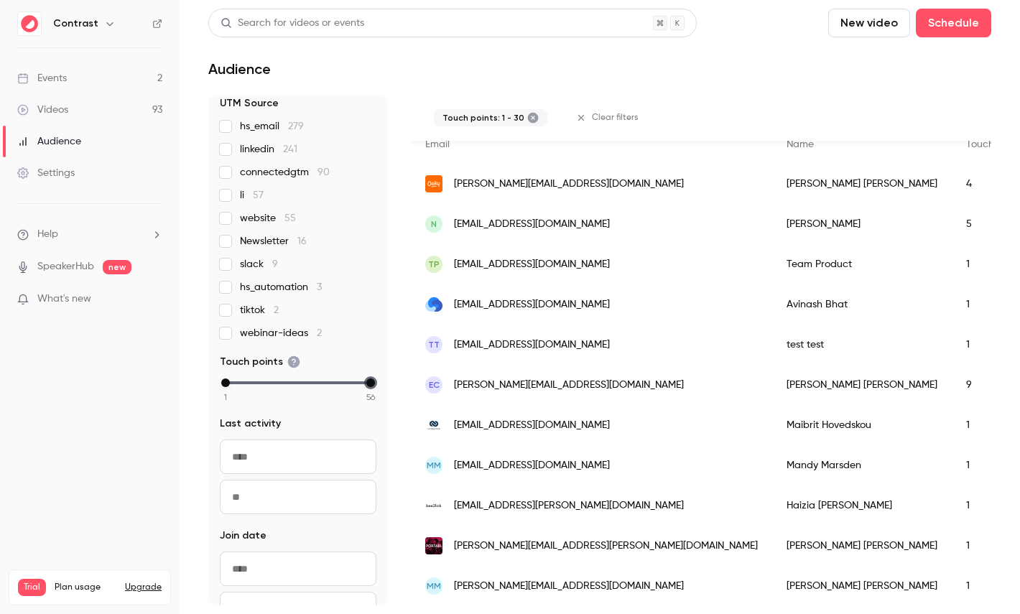
drag, startPoint x: 302, startPoint y: 383, endPoint x: 395, endPoint y: 383, distance: 92.7
click at [395, 383] on div "2577 People UTM Source hs_email 279 linkedin 241 connectedgtm 90 li 57 website …" at bounding box center [599, 350] width 783 height 511
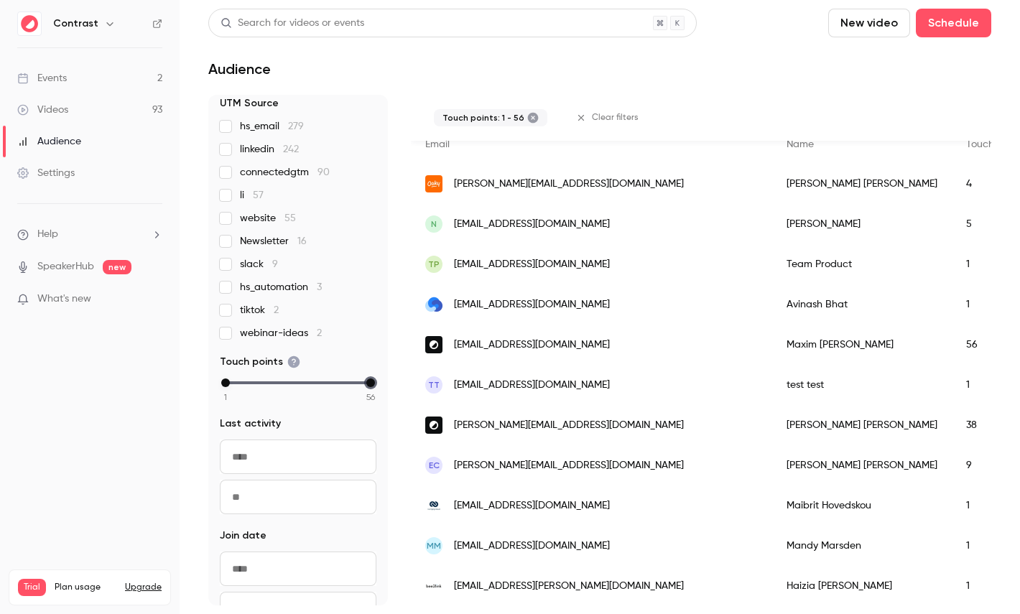
scroll to position [0, 0]
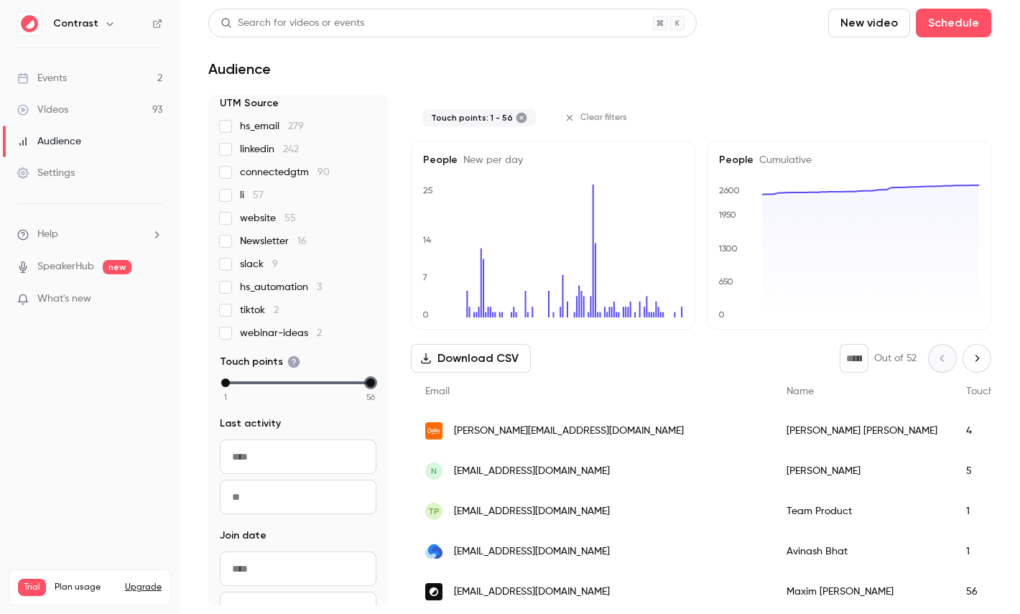
click at [86, 119] on link "Videos 93" at bounding box center [90, 110] width 180 height 32
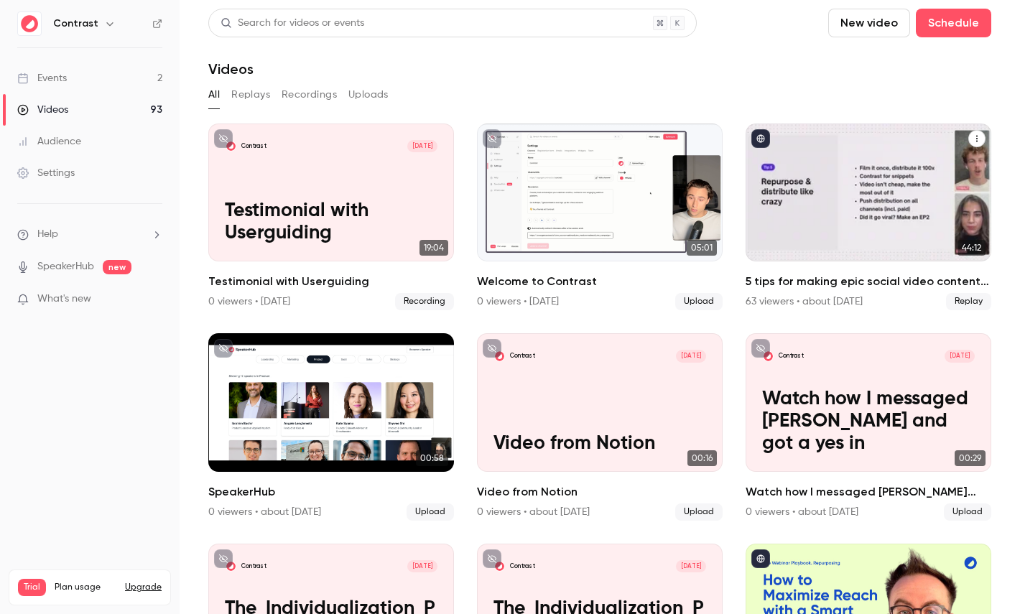
click at [868, 149] on div "5 tips for making epic social video content in B2B marketing" at bounding box center [869, 193] width 246 height 138
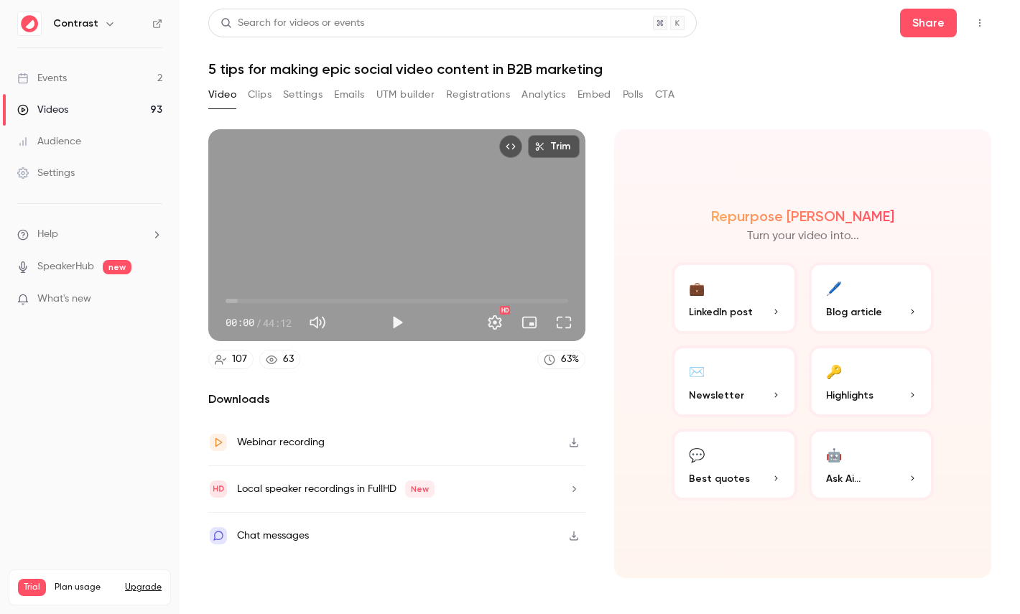
click at [496, 96] on button "Registrations" at bounding box center [478, 94] width 64 height 23
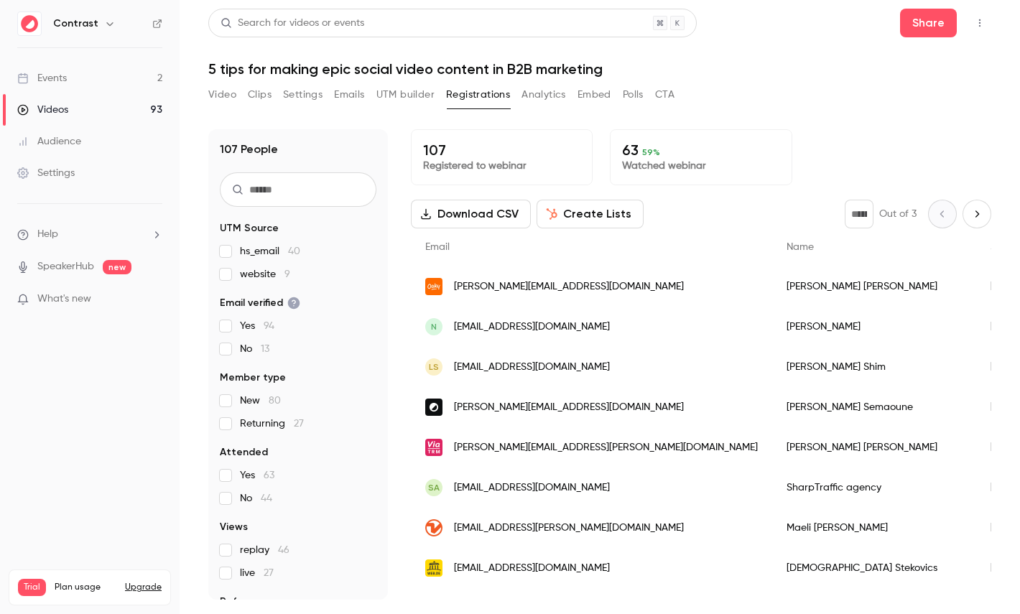
scroll to position [67, 0]
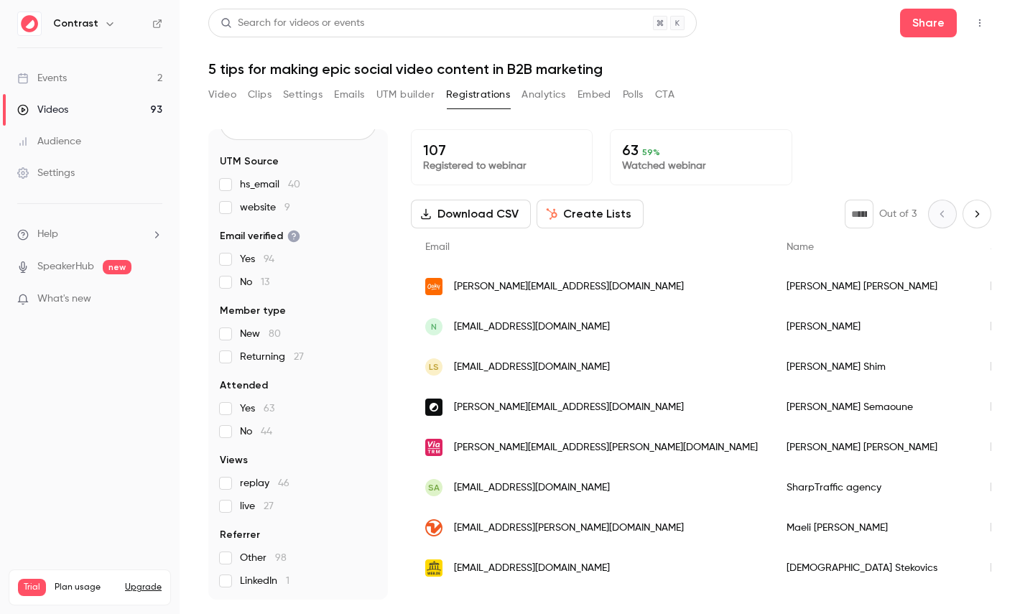
click at [570, 215] on button "Create Lists" at bounding box center [590, 214] width 107 height 29
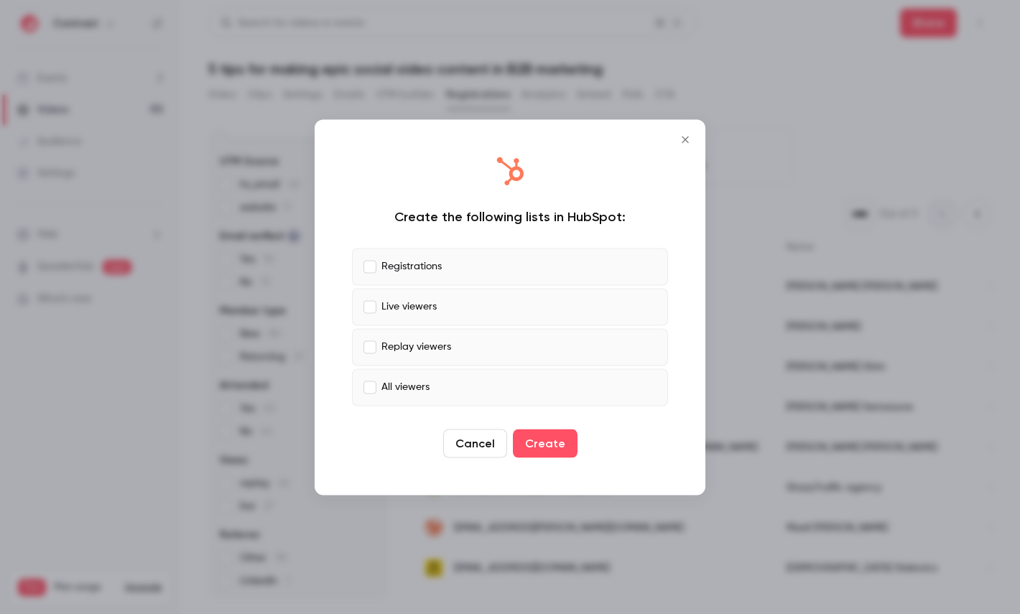
drag, startPoint x: 414, startPoint y: 274, endPoint x: 414, endPoint y: 292, distance: 18.0
click at [414, 274] on label "Registrations" at bounding box center [510, 266] width 316 height 37
click at [407, 335] on label "Replay viewers" at bounding box center [510, 346] width 316 height 37
click at [404, 385] on p "All viewers" at bounding box center [405, 387] width 48 height 15
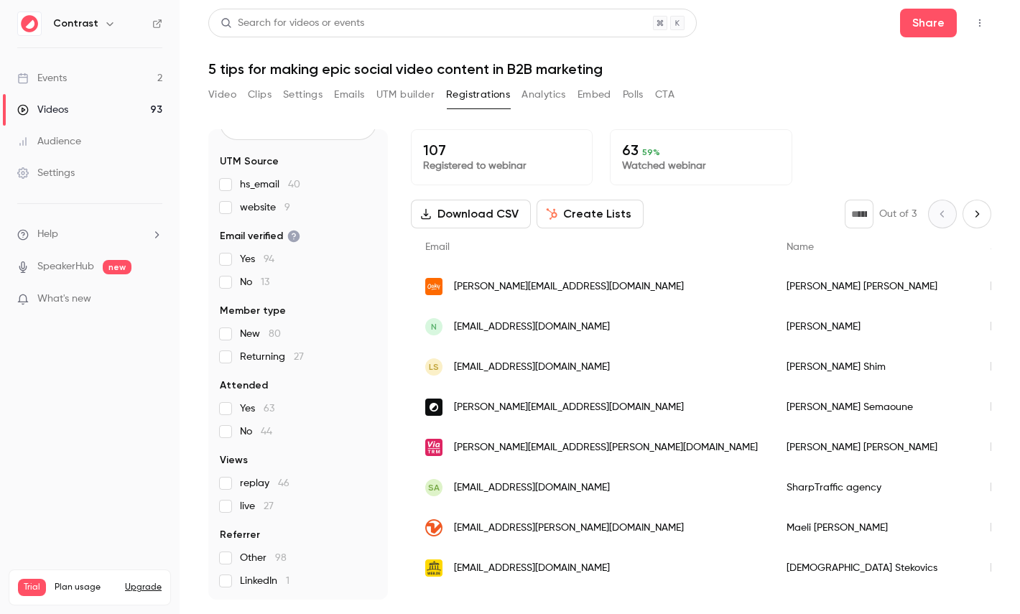
click at [555, 94] on button "Analytics" at bounding box center [544, 94] width 45 height 23
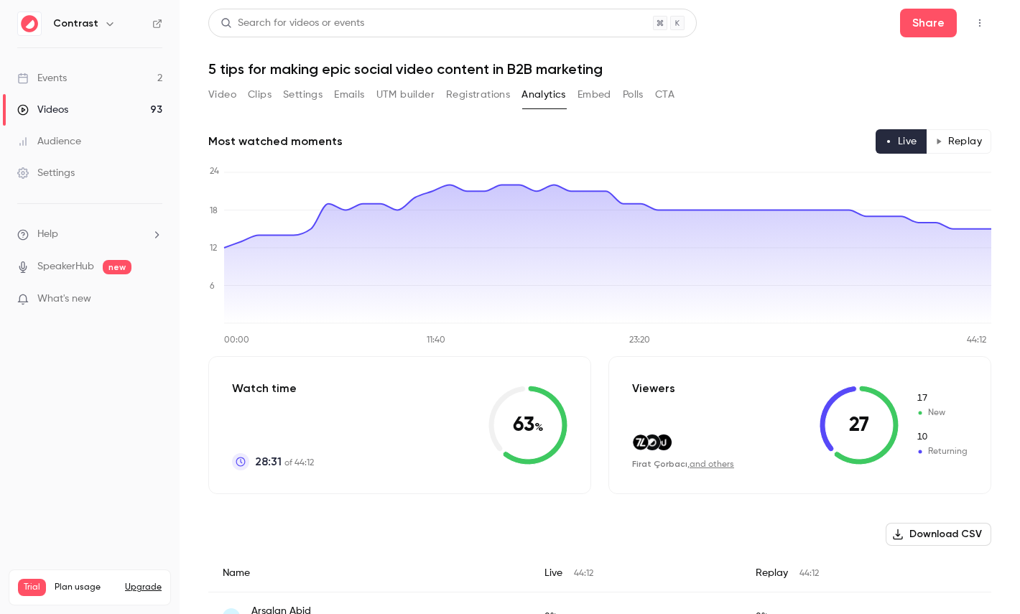
click at [965, 142] on button "Replay" at bounding box center [958, 141] width 65 height 24
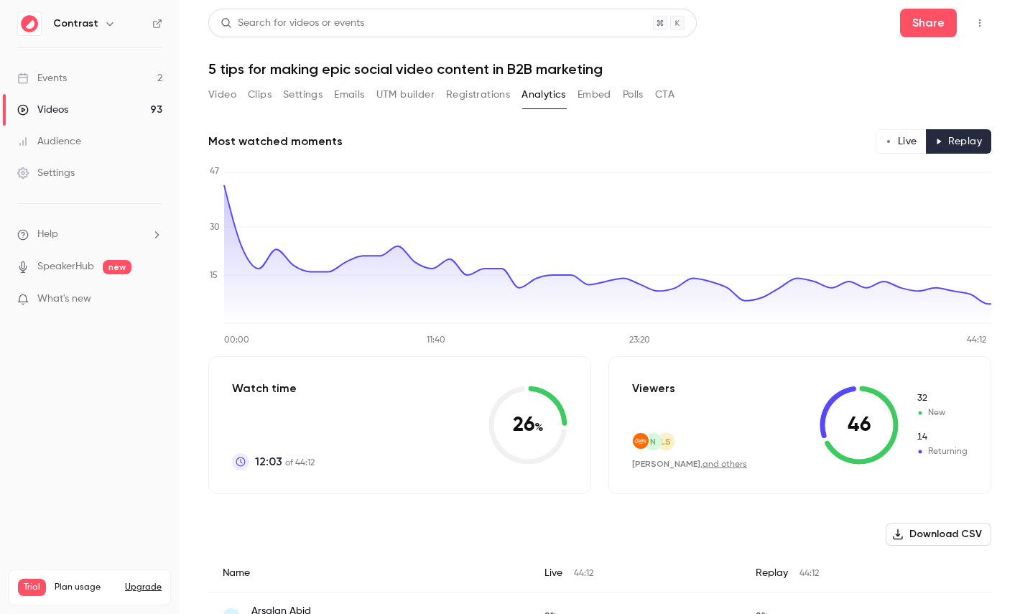
click at [906, 145] on button "Live" at bounding box center [901, 141] width 51 height 24
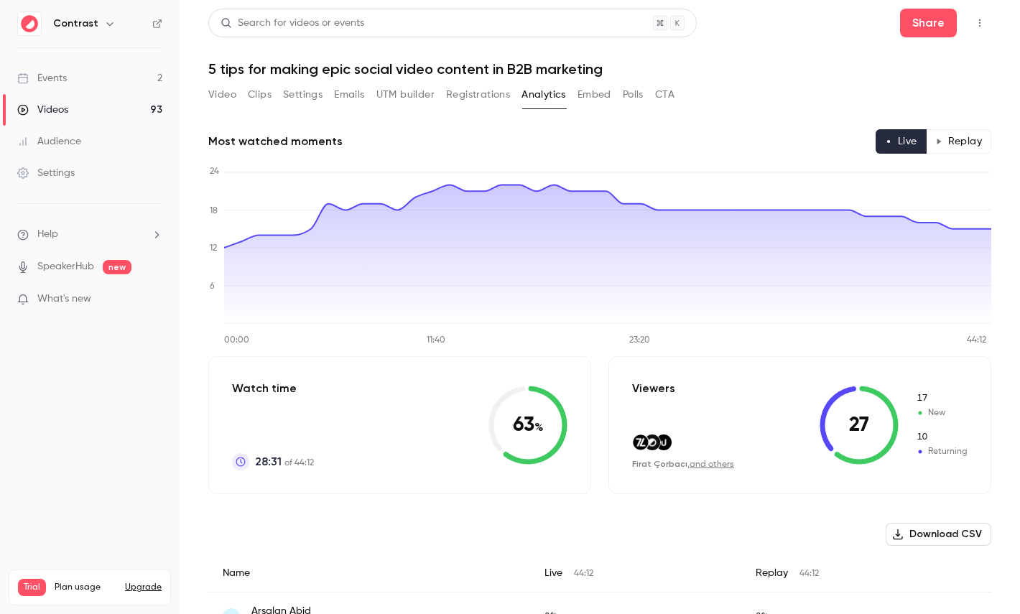
click at [975, 143] on button "Replay" at bounding box center [958, 141] width 65 height 24
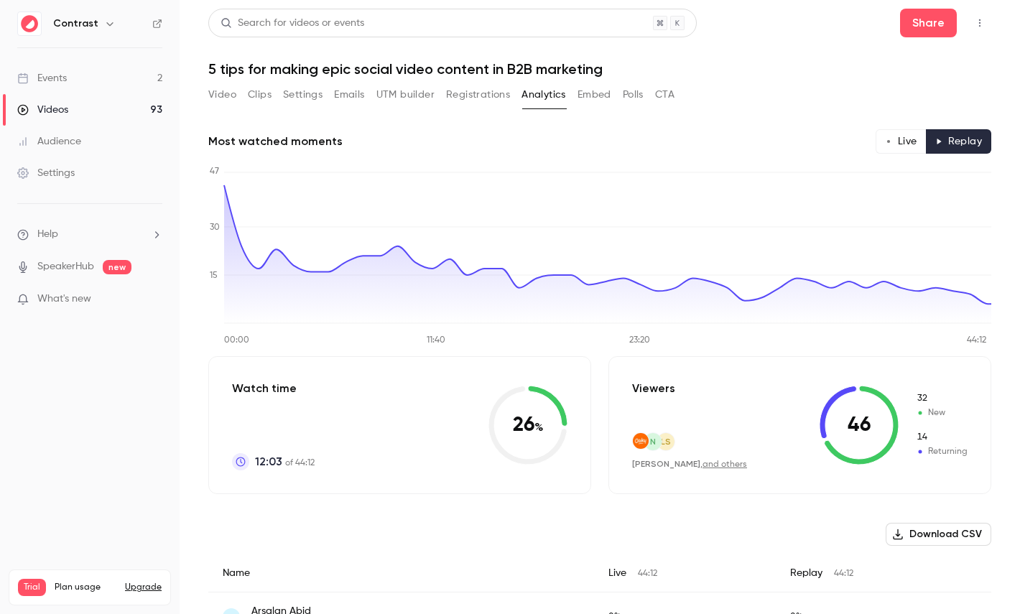
click at [631, 101] on button "Polls" at bounding box center [633, 94] width 21 height 23
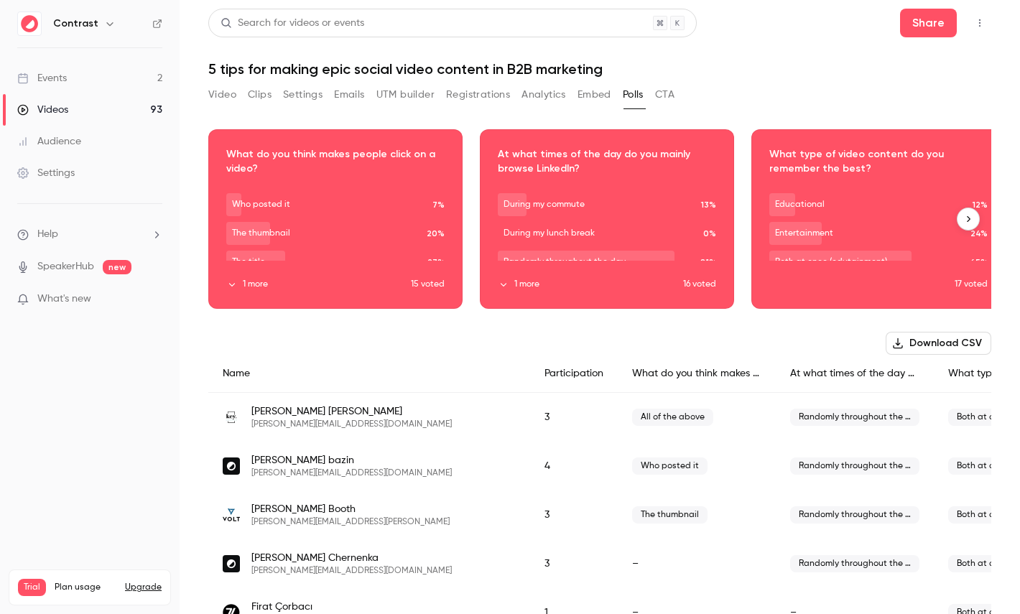
click at [327, 213] on button "button" at bounding box center [335, 209] width 23 height 23
click at [663, 85] on button "CTA" at bounding box center [664, 94] width 19 height 23
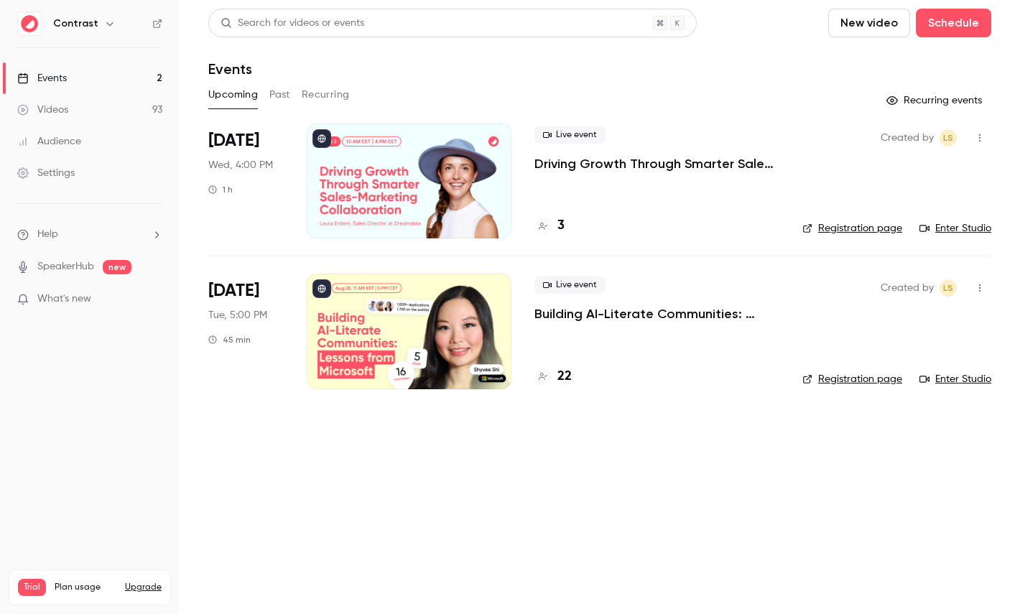
click at [104, 27] on icon "button" at bounding box center [109, 23] width 11 height 11
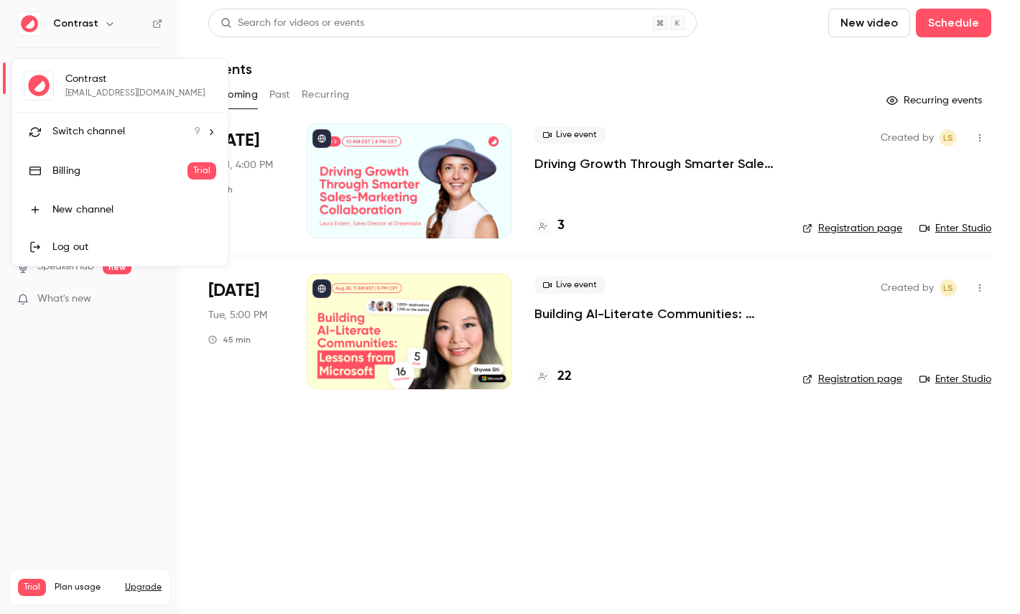
click at [103, 98] on div "Contrast maxim@getcontrast.io Switch channel 9 Billing Trial New channel Log out" at bounding box center [120, 162] width 216 height 207
click at [108, 126] on span "Switch channel" at bounding box center [88, 131] width 73 height 15
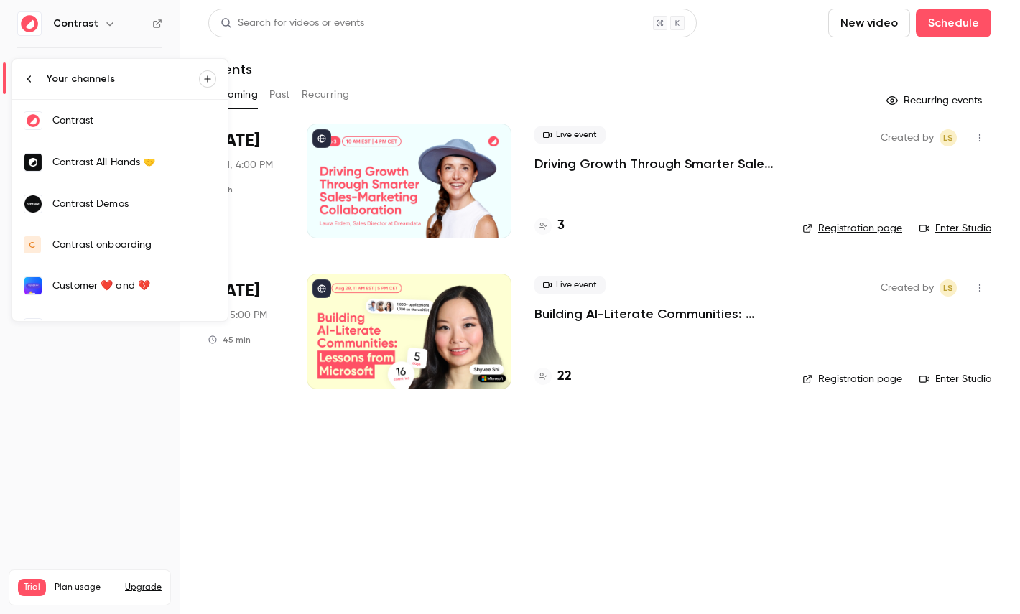
click at [139, 210] on div "Contrast Demos" at bounding box center [134, 204] width 164 height 14
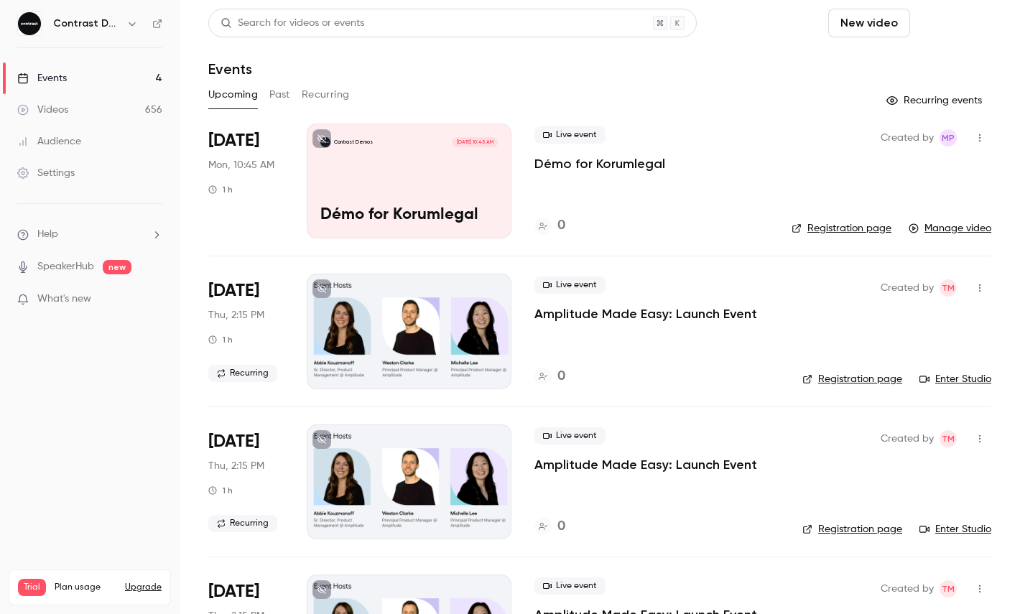
click at [947, 22] on button "Schedule" at bounding box center [953, 23] width 75 height 29
click at [916, 48] on li "One time event" at bounding box center [912, 62] width 155 height 37
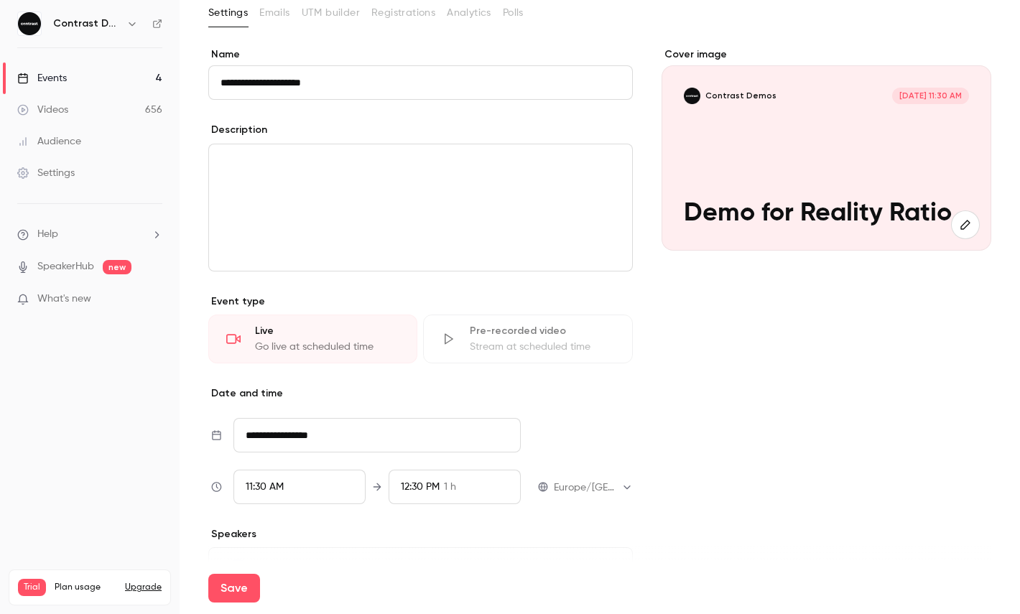
scroll to position [189, 0]
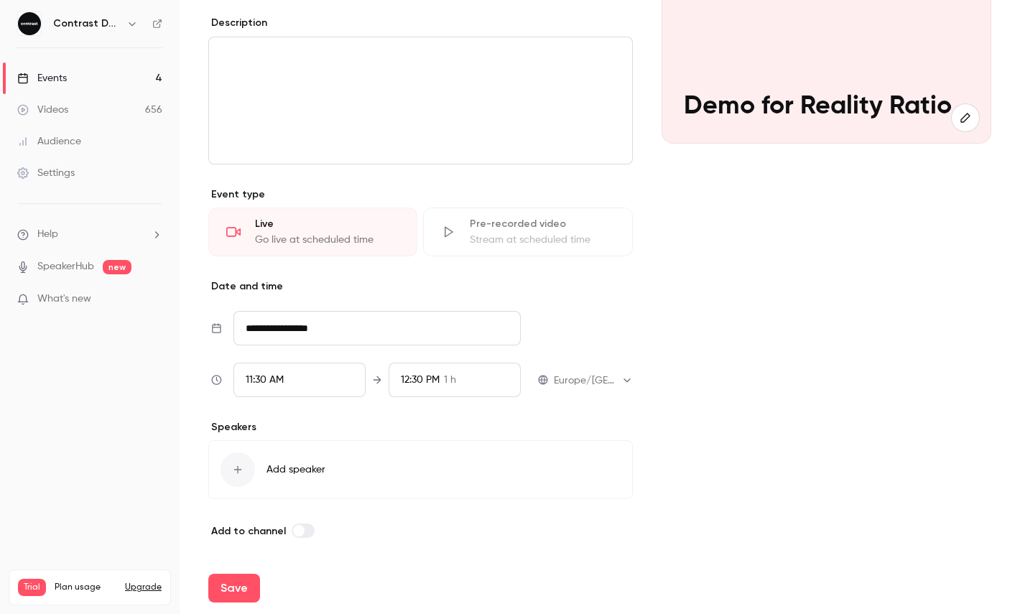
type input "**********"
click at [257, 386] on div "11:30 AM" at bounding box center [265, 380] width 38 height 15
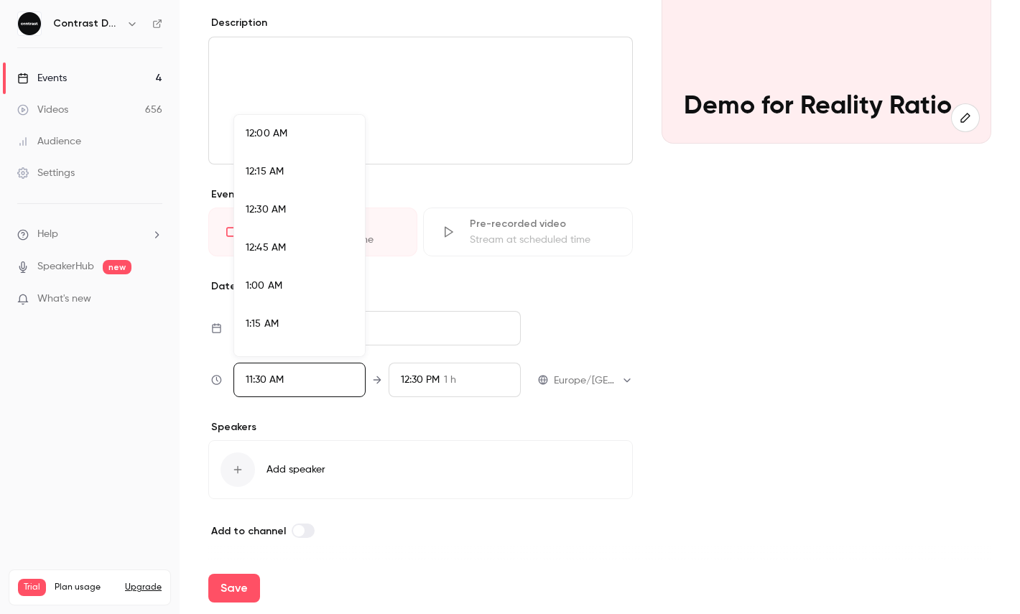
scroll to position [1649, 0]
click at [229, 583] on div at bounding box center [510, 307] width 1020 height 614
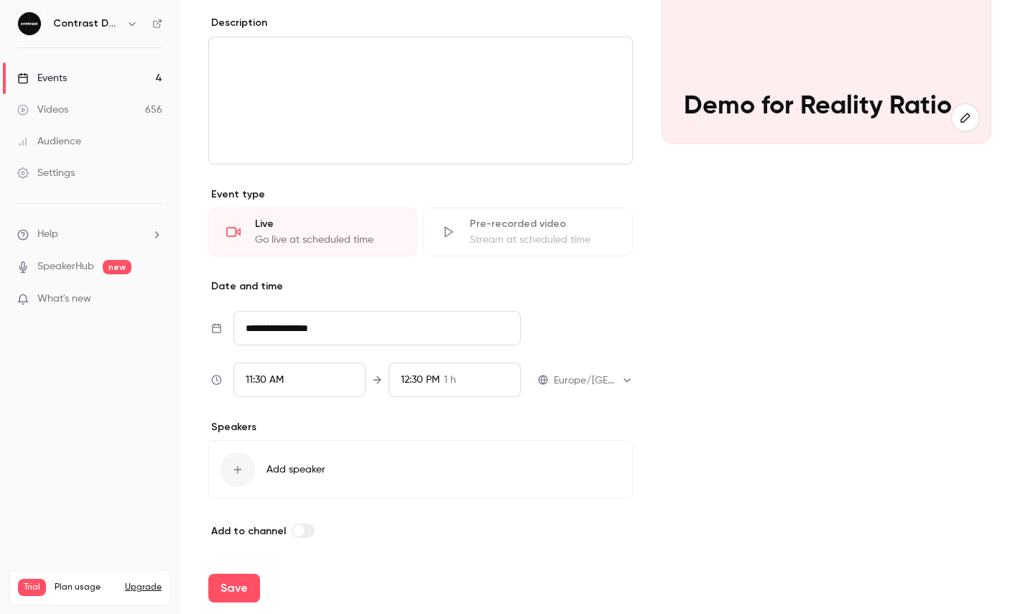
click at [229, 583] on button "Save" at bounding box center [234, 588] width 52 height 29
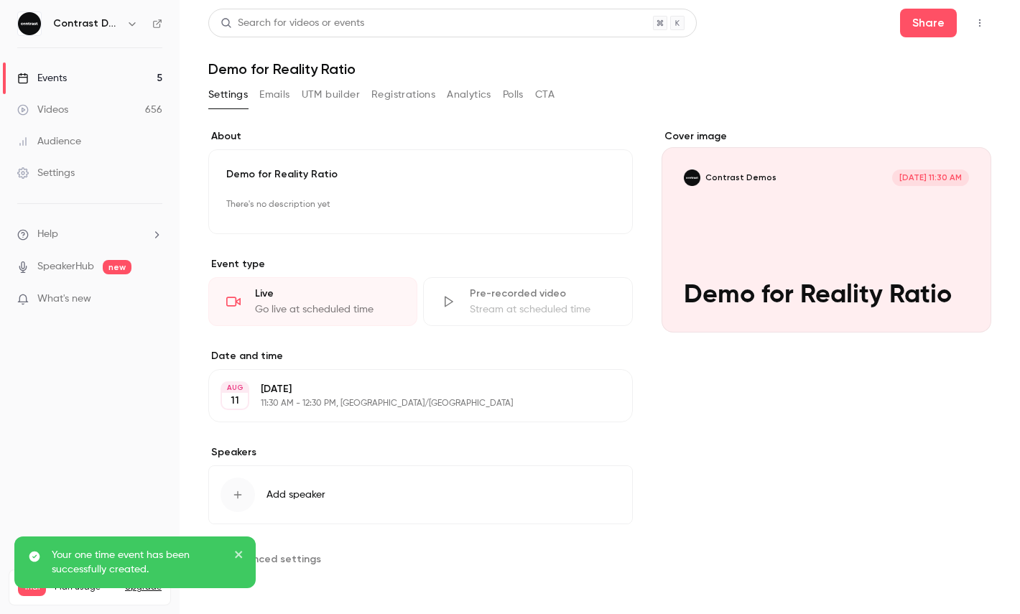
click at [978, 25] on icon "button" at bounding box center [979, 23] width 11 height 10
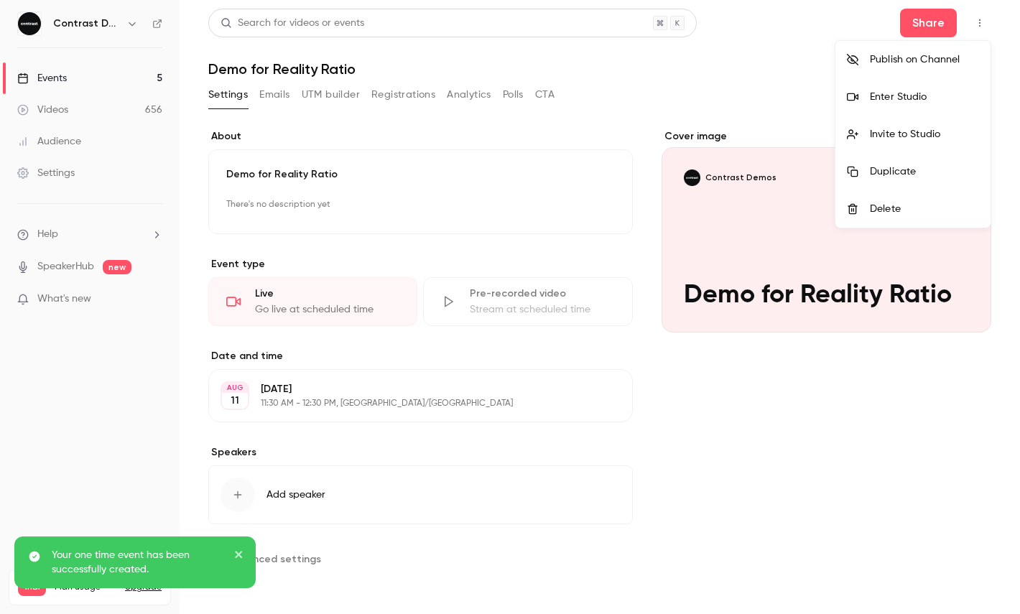
click at [918, 95] on div "Enter Studio" at bounding box center [924, 97] width 109 height 14
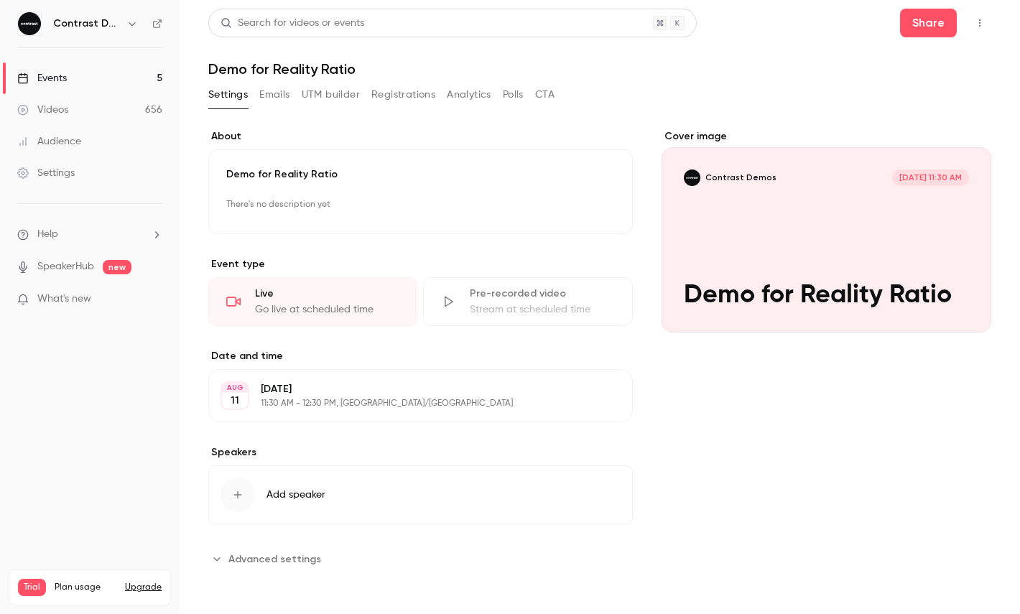
click at [131, 22] on icon "button" at bounding box center [131, 23] width 11 height 11
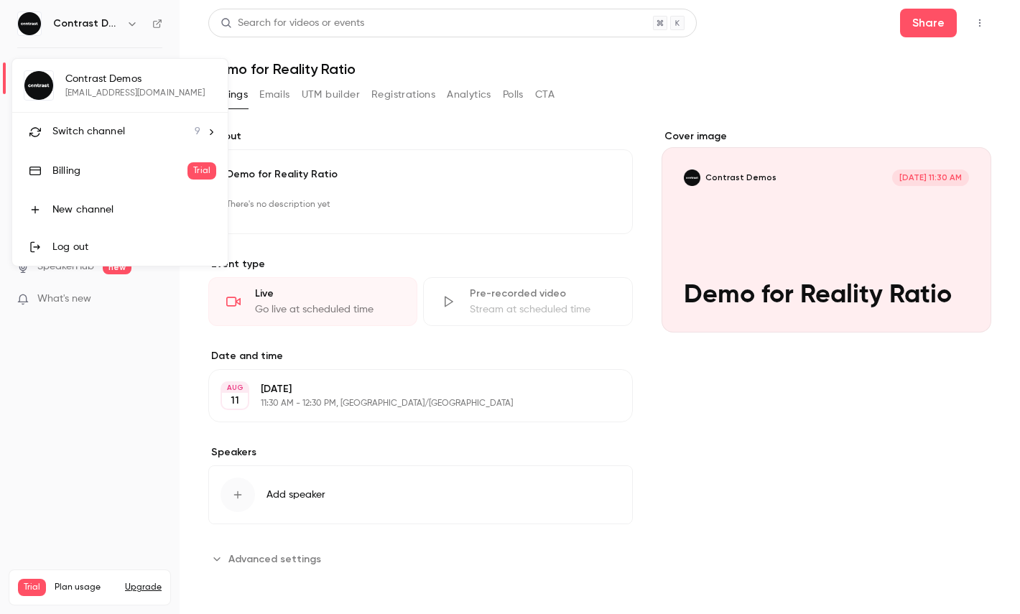
click at [89, 124] on span "Switch channel" at bounding box center [88, 131] width 73 height 15
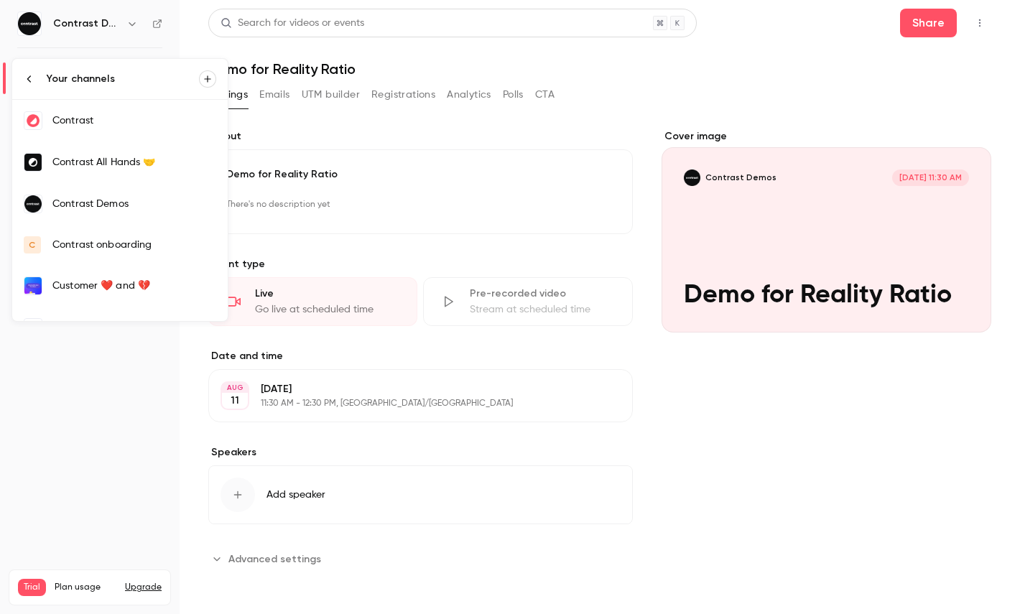
click at [119, 126] on div "Contrast" at bounding box center [134, 120] width 164 height 14
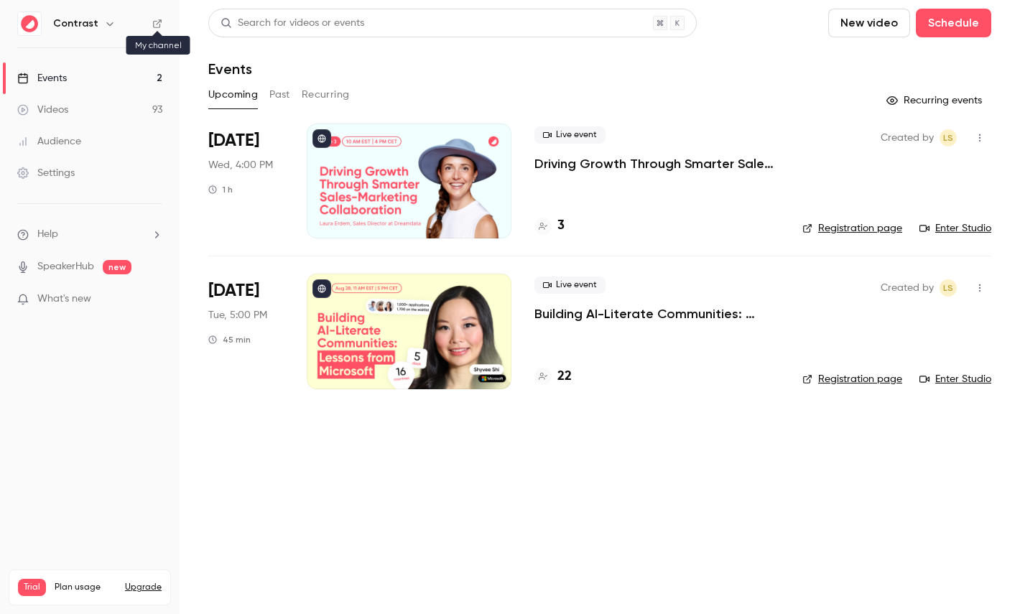
click at [157, 25] on icon at bounding box center [157, 24] width 10 height 10
click at [91, 164] on link "Settings" at bounding box center [90, 173] width 180 height 32
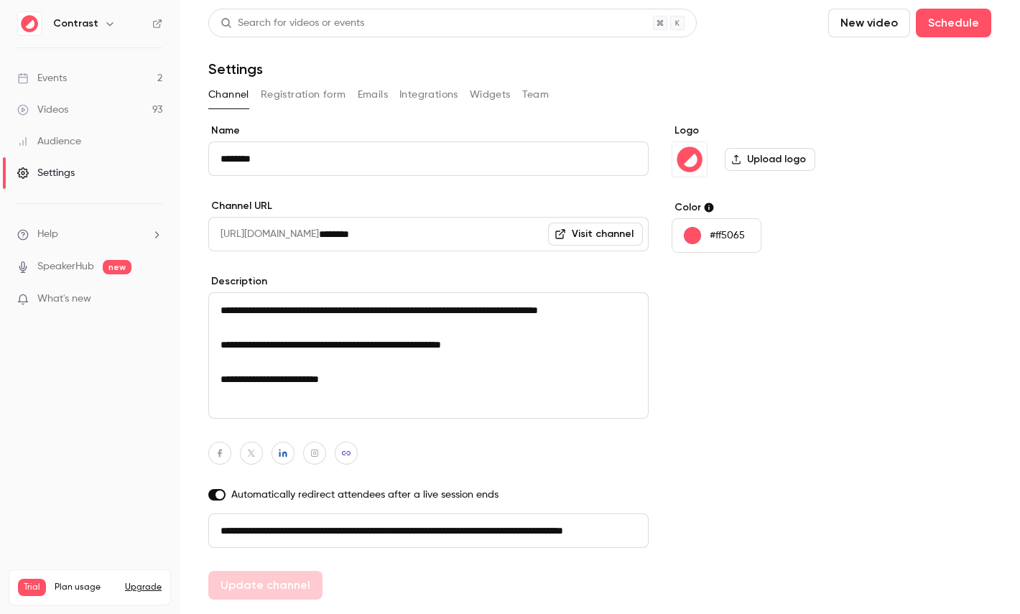
scroll to position [0, 81]
click at [296, 93] on button "Registration form" at bounding box center [303, 94] width 85 height 23
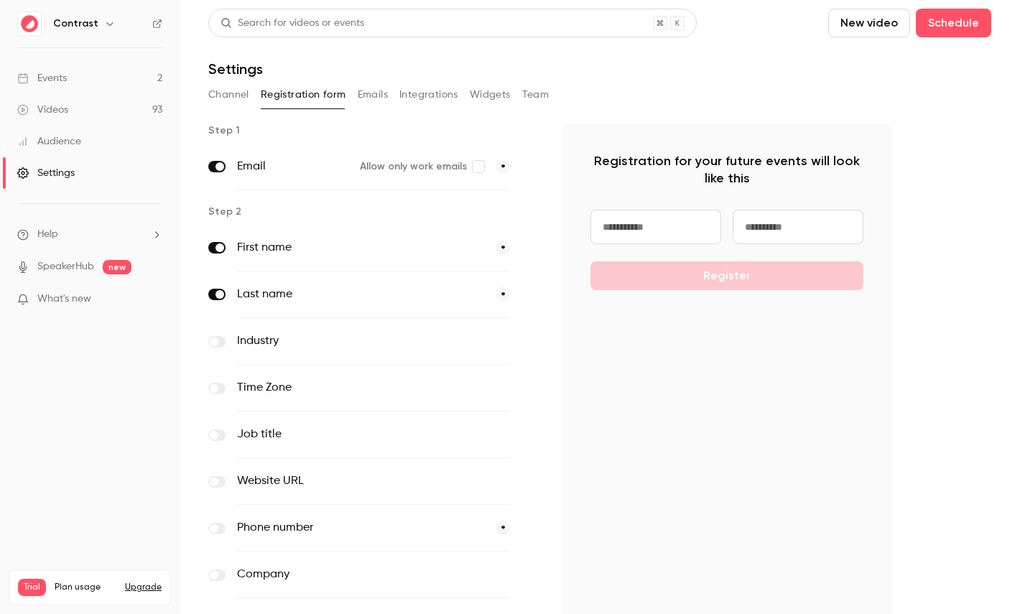
click at [380, 91] on button "Emails" at bounding box center [373, 94] width 30 height 23
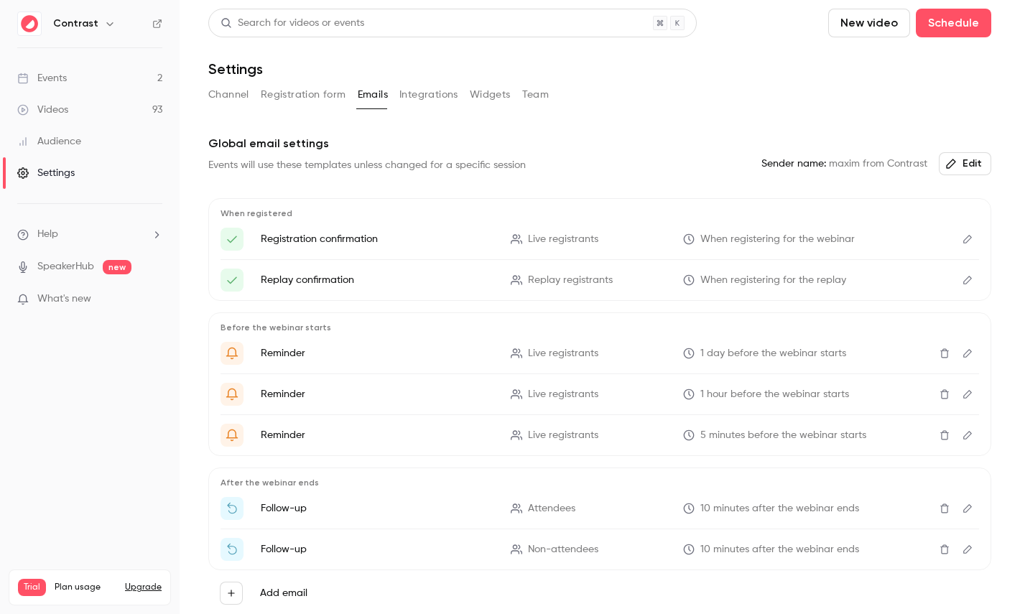
click at [960, 231] on button "Edit" at bounding box center [967, 239] width 23 height 23
click at [417, 97] on button "Integrations" at bounding box center [428, 94] width 59 height 23
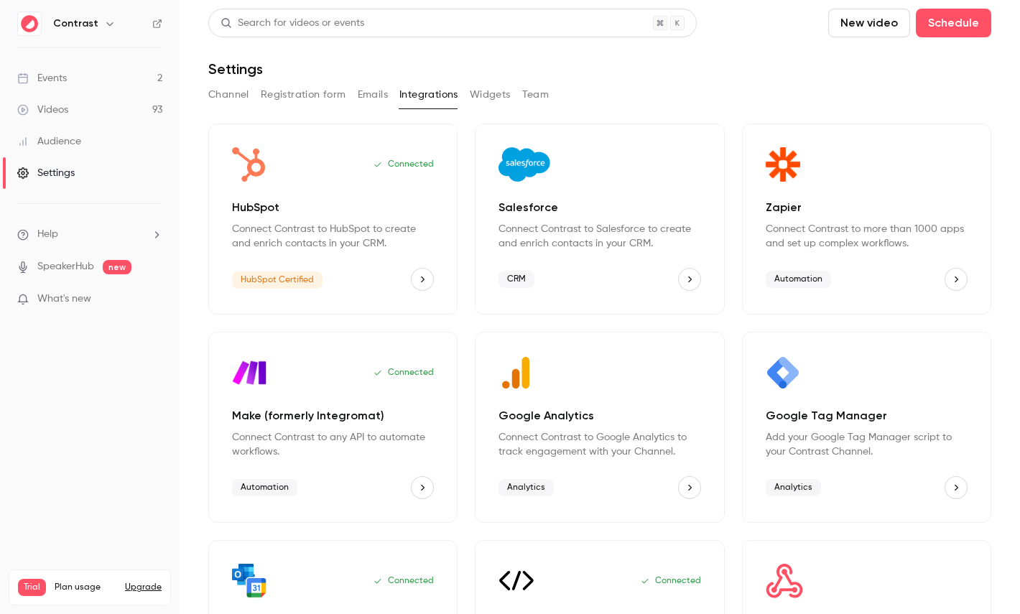
click at [535, 104] on button "Team" at bounding box center [535, 94] width 27 height 23
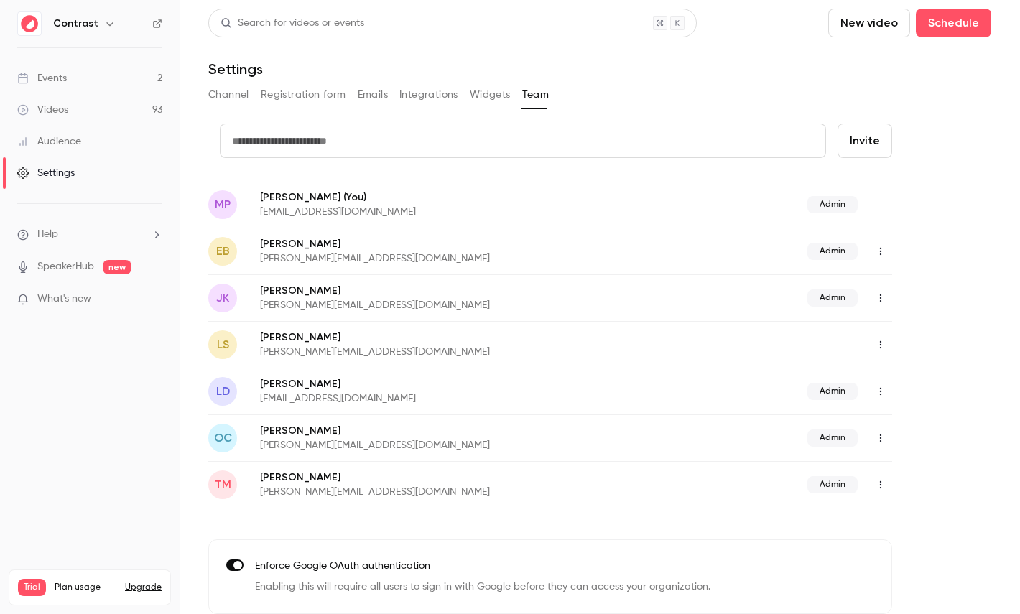
click at [71, 116] on link "Videos 93" at bounding box center [90, 110] width 180 height 32
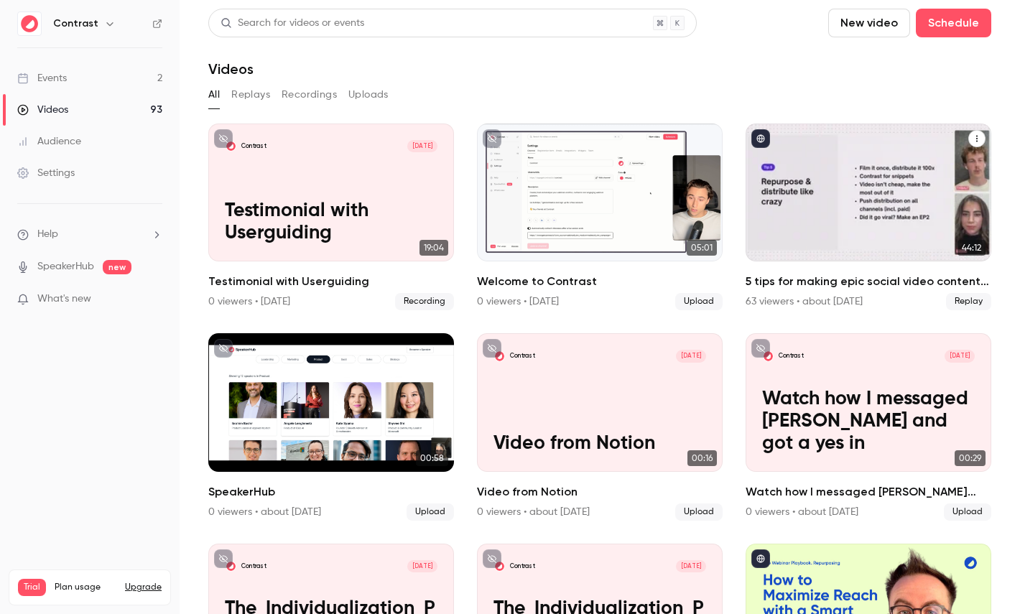
click at [909, 227] on div "5 tips for making epic social video content in B2B marketing" at bounding box center [869, 193] width 246 height 138
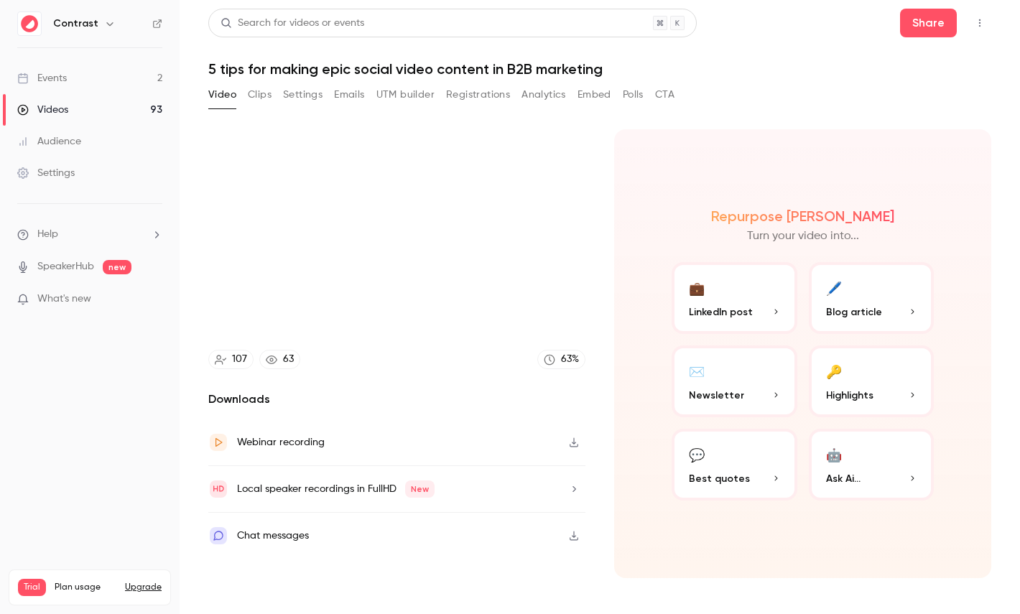
click at [253, 97] on button "Clips" at bounding box center [260, 94] width 24 height 23
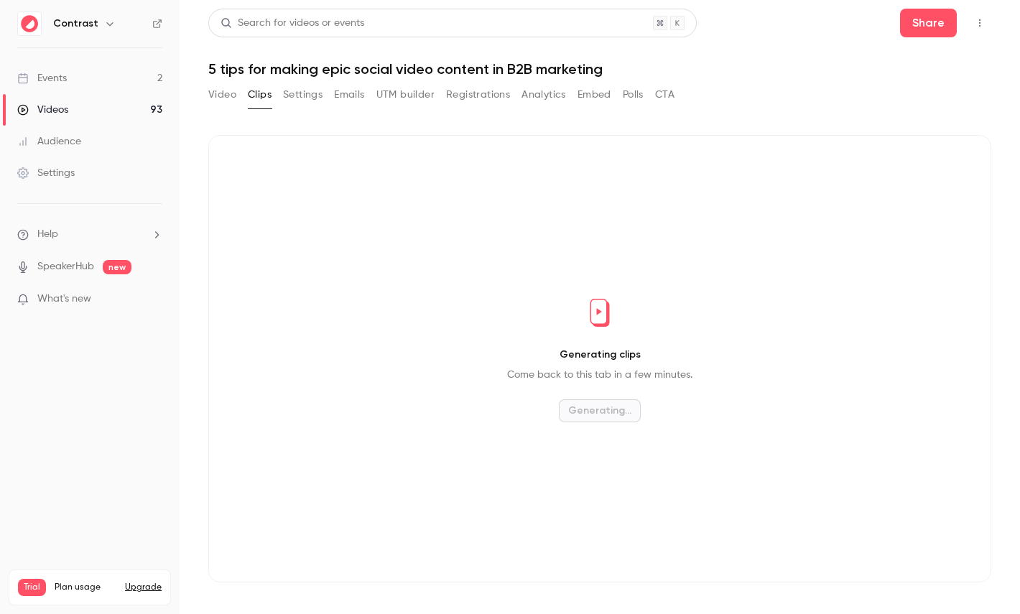
click at [463, 90] on button "Registrations" at bounding box center [478, 94] width 64 height 23
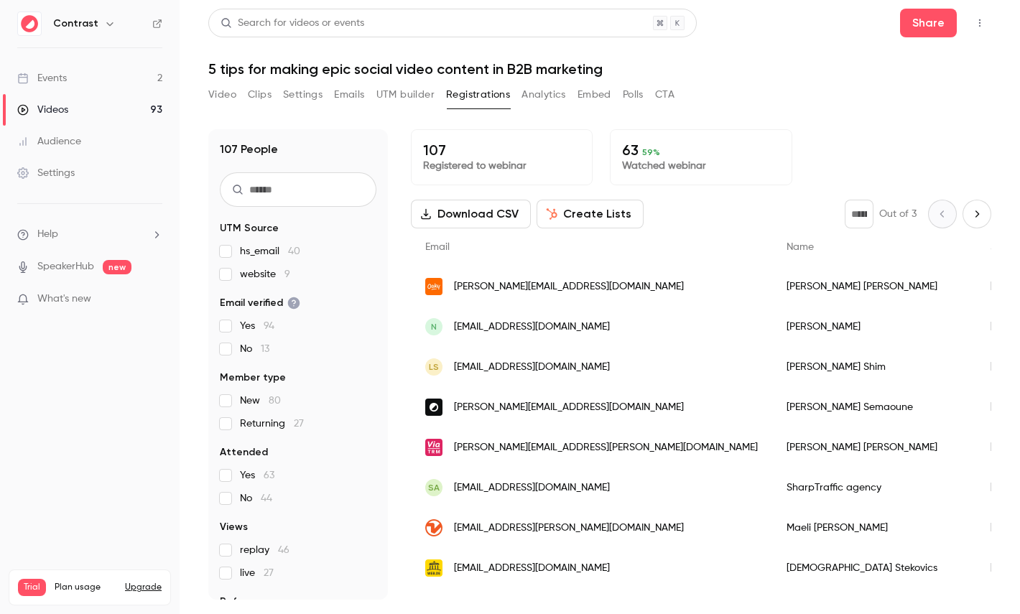
scroll to position [67, 0]
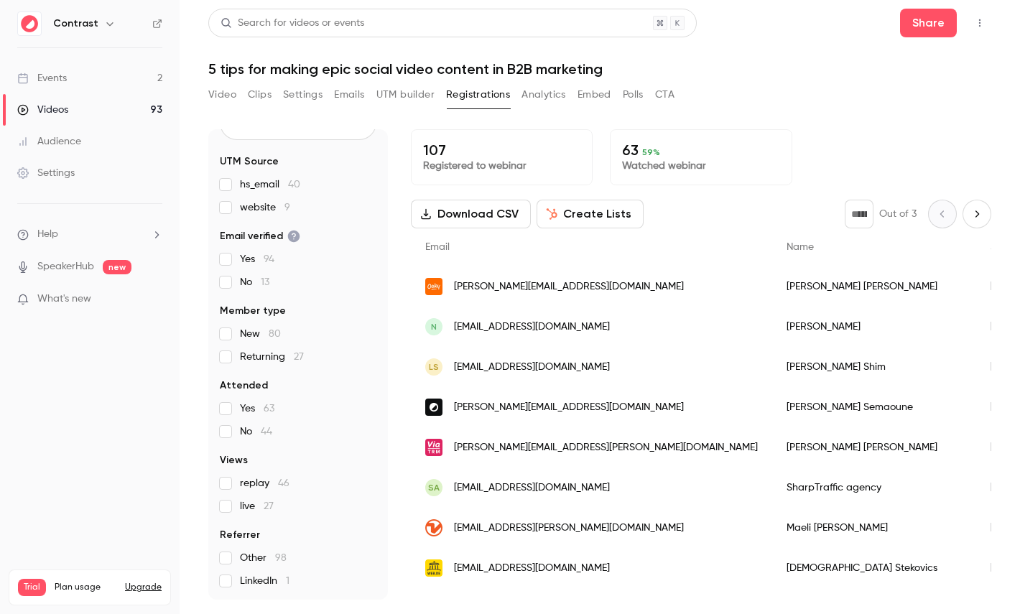
click at [554, 102] on button "Analytics" at bounding box center [544, 94] width 45 height 23
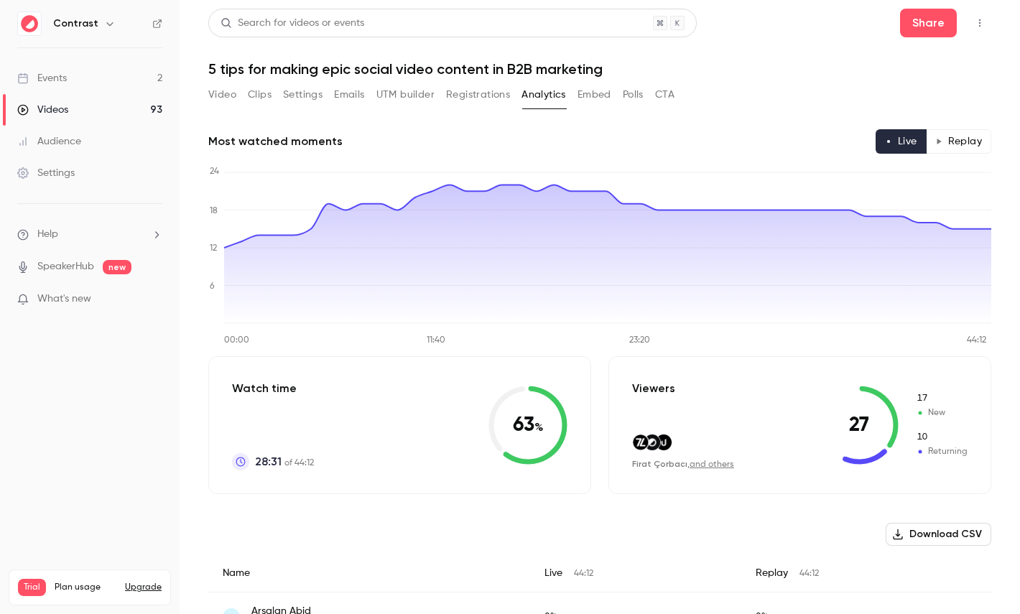
click at [940, 138] on icon "button" at bounding box center [938, 141] width 7 height 7
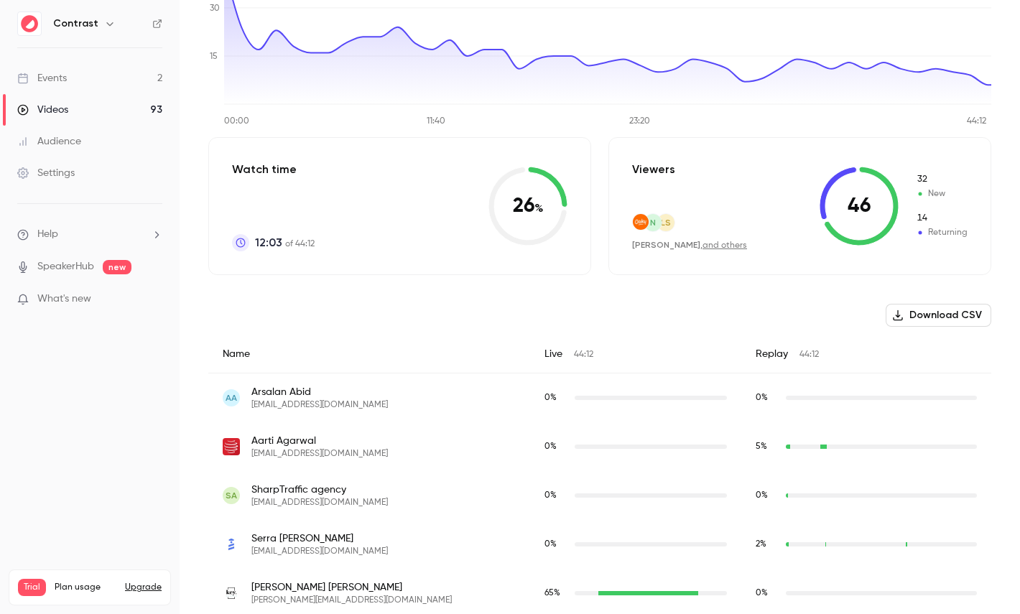
scroll to position [586, 0]
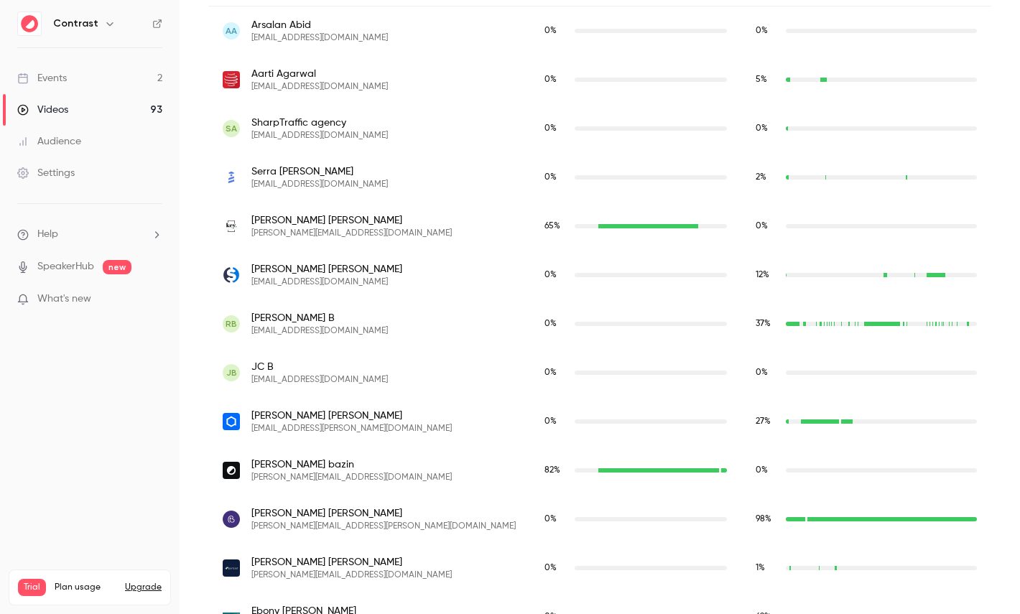
type button "replay"
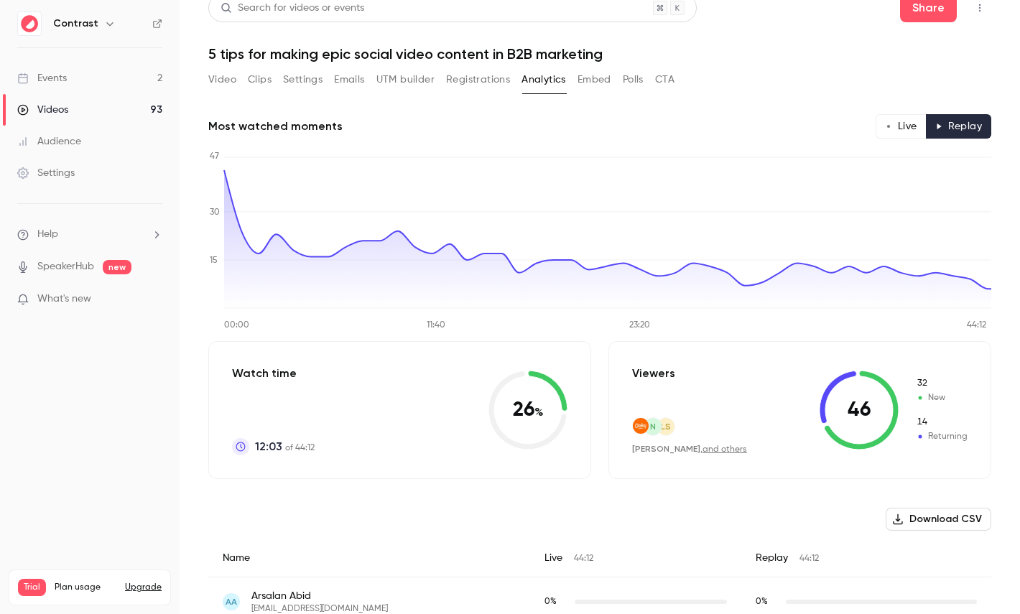
scroll to position [0, 0]
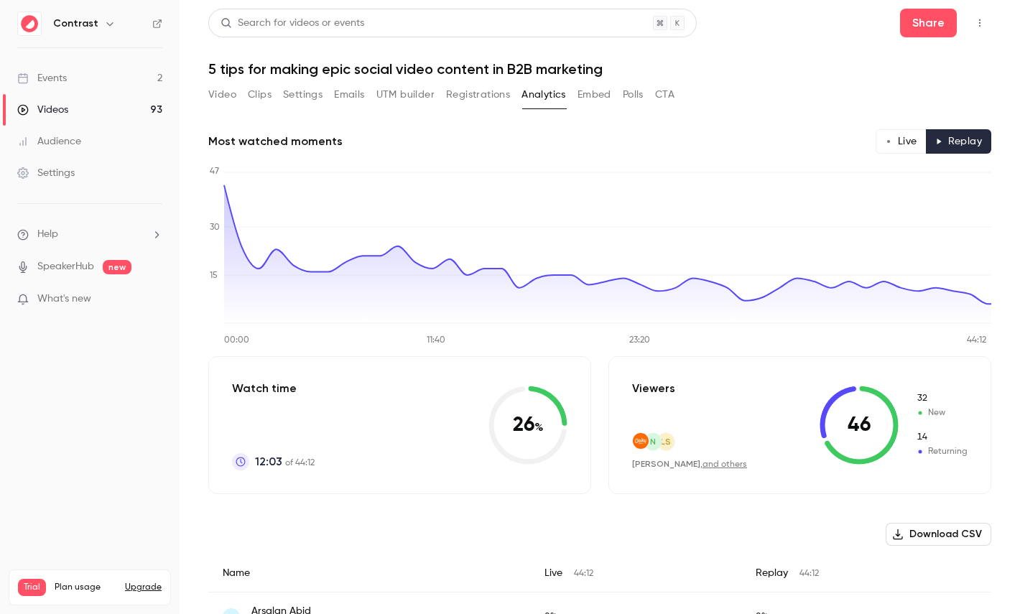
click at [629, 97] on button "Polls" at bounding box center [633, 94] width 21 height 23
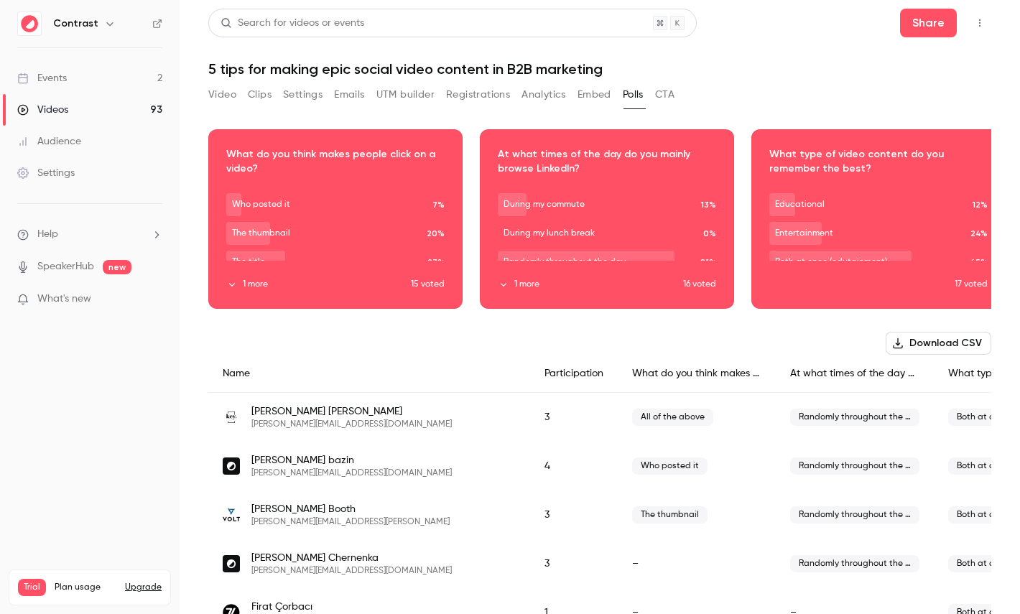
click at [667, 92] on button "CTA" at bounding box center [664, 94] width 19 height 23
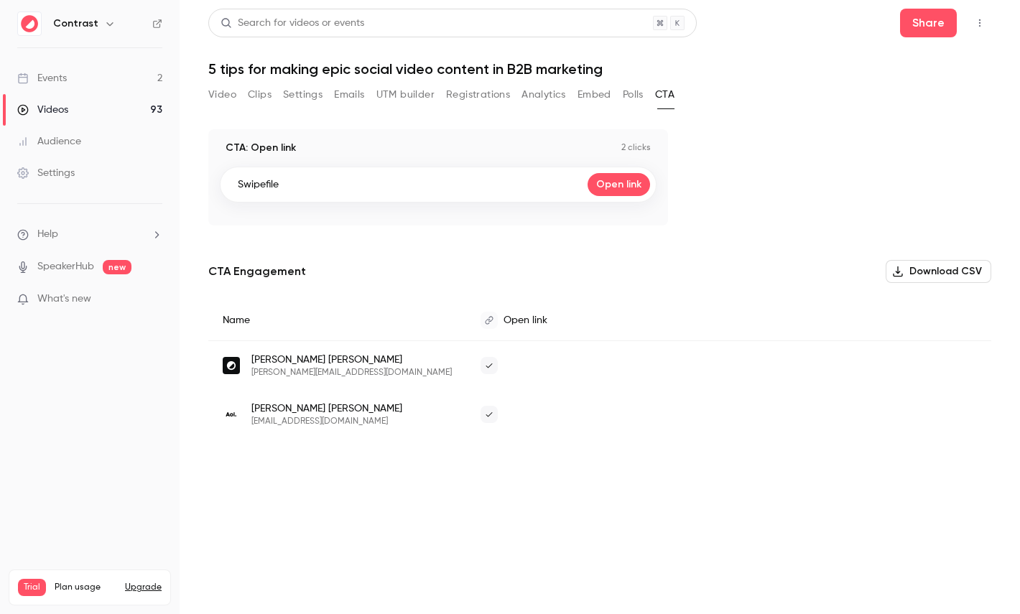
click at [616, 96] on div "Video Clips Settings Emails UTM builder Registrations Analytics Embed Polls CTA" at bounding box center [441, 94] width 466 height 23
click at [631, 95] on button "Polls" at bounding box center [633, 94] width 21 height 23
